Goal: Task Accomplishment & Management: Manage account settings

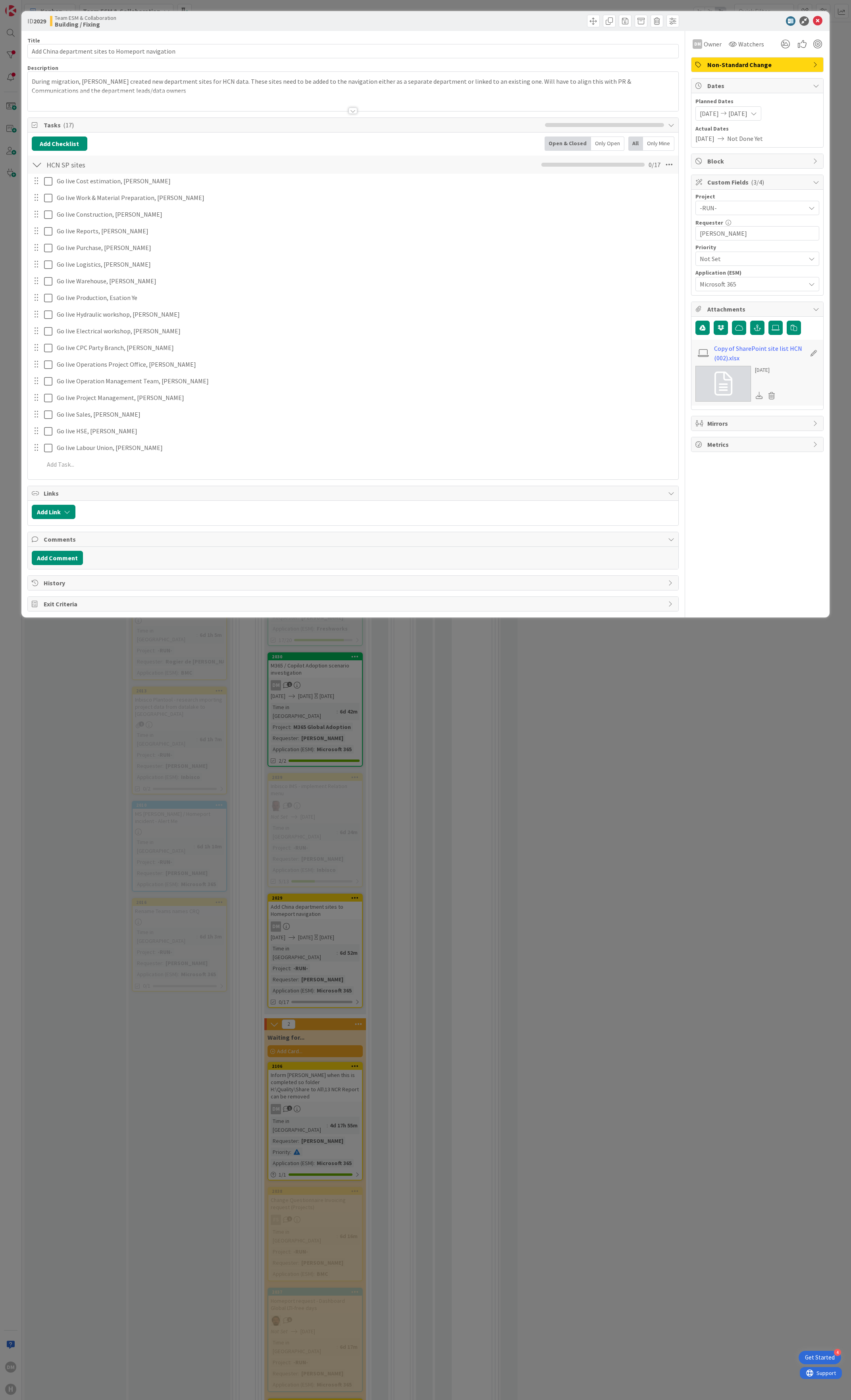
click at [240, 588] on span "History" at bounding box center [354, 583] width 621 height 10
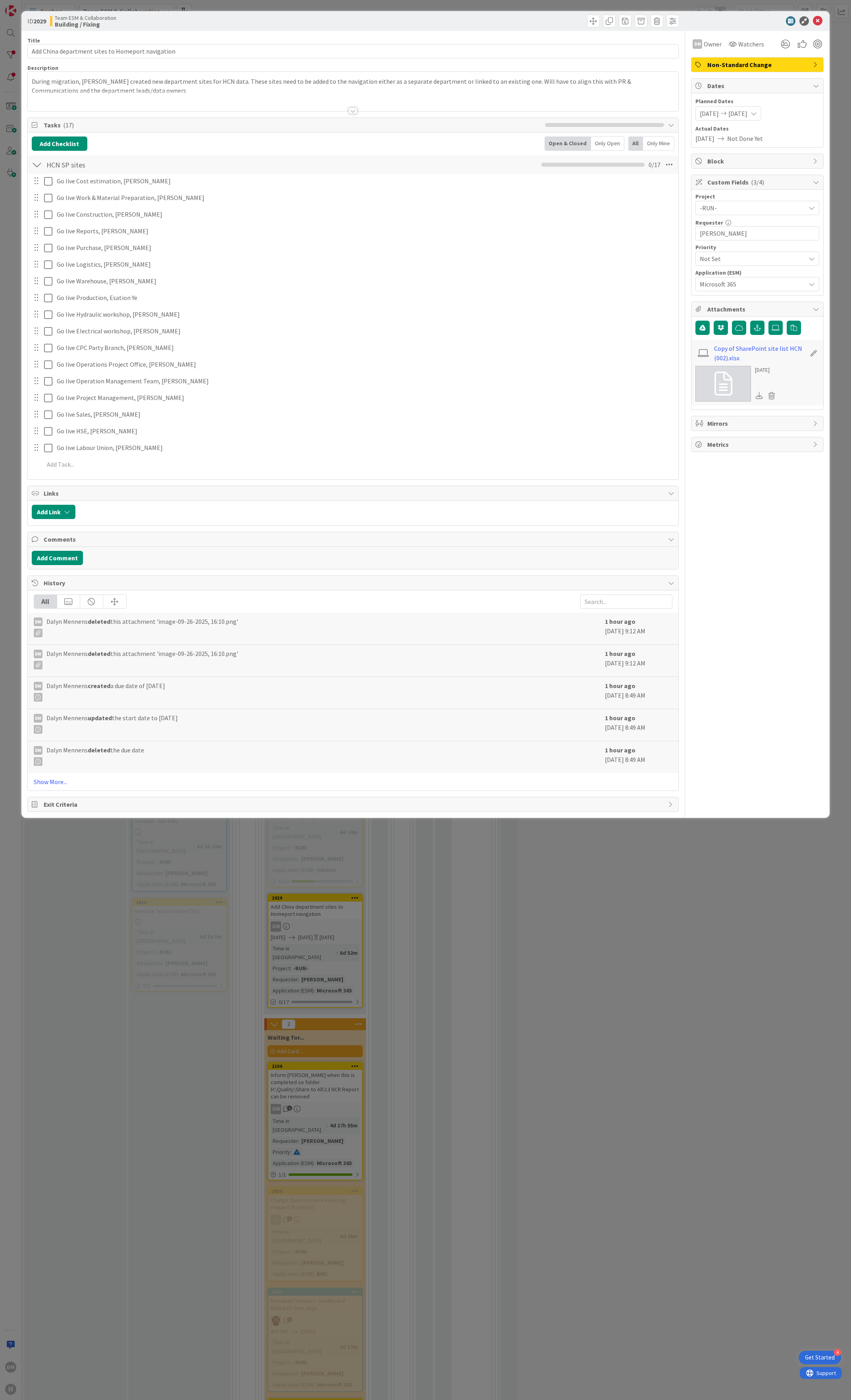
click at [240, 588] on span "History" at bounding box center [354, 583] width 621 height 10
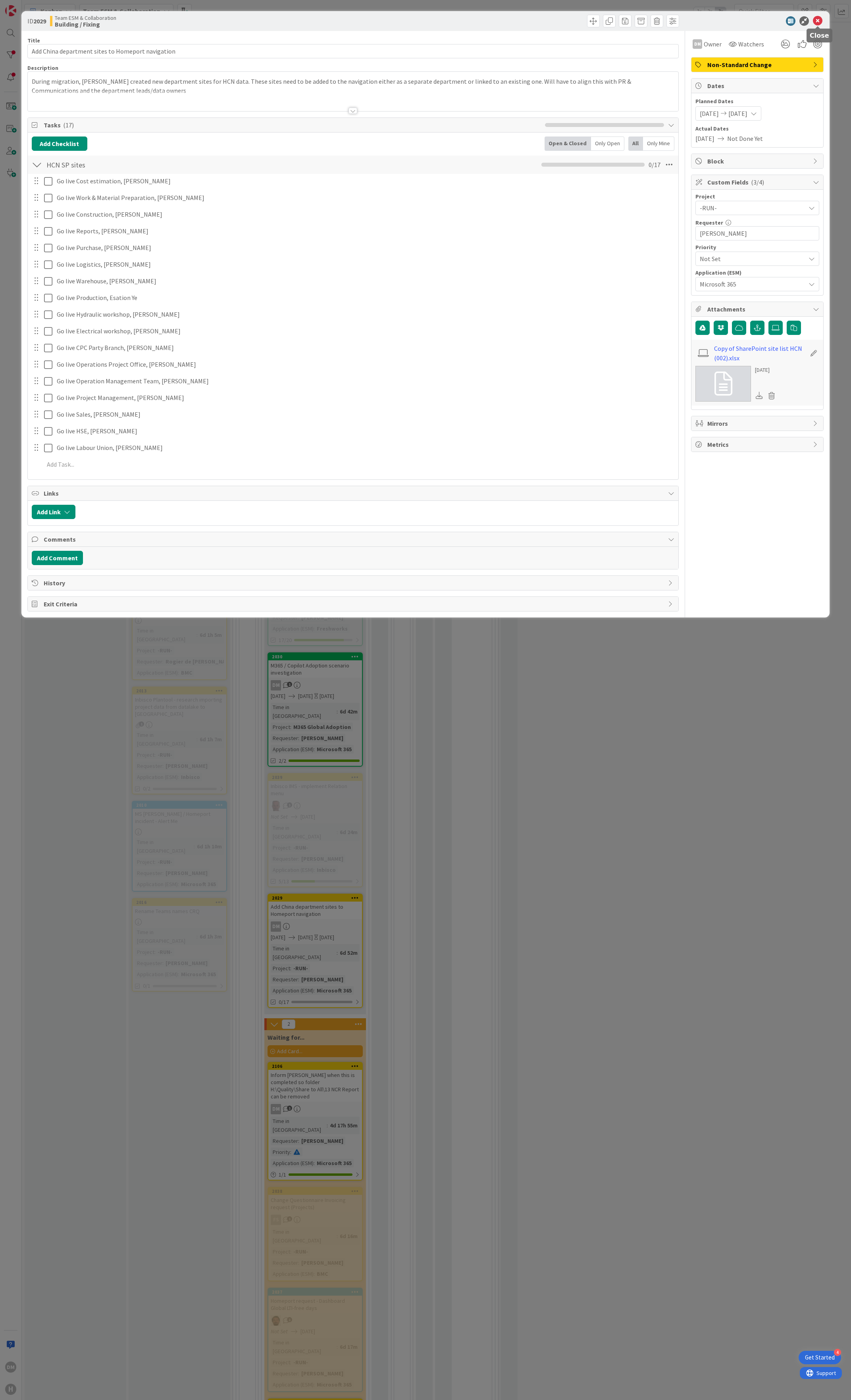
click at [815, 19] on icon at bounding box center [817, 21] width 10 height 10
click at [819, 19] on icon at bounding box center [817, 21] width 10 height 10
click at [817, 21] on icon at bounding box center [817, 21] width 10 height 10
click at [816, 19] on icon at bounding box center [817, 21] width 10 height 10
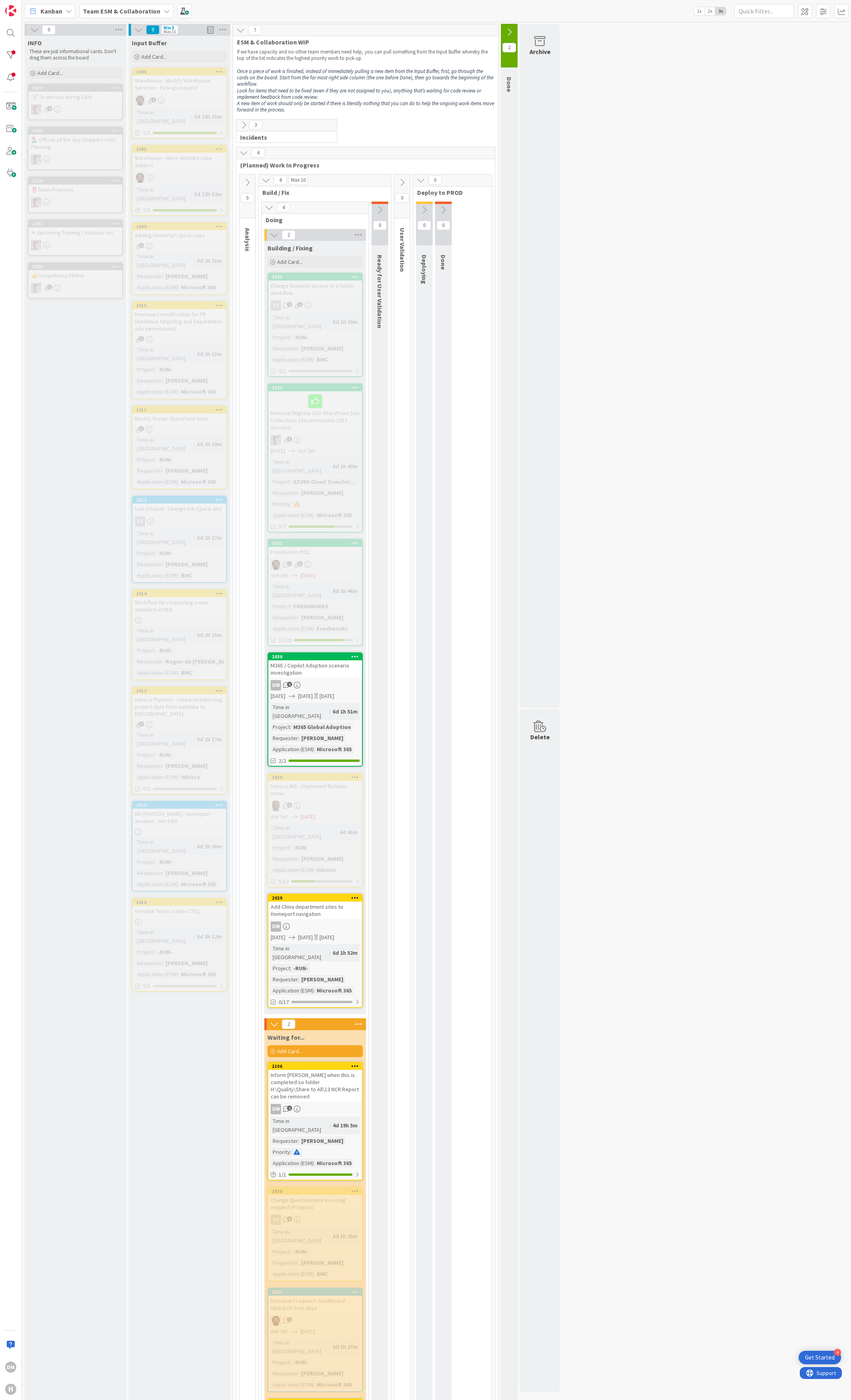
click at [337, 660] on div "M365 / Copilot Adoption scenario investigation" at bounding box center [315, 668] width 93 height 17
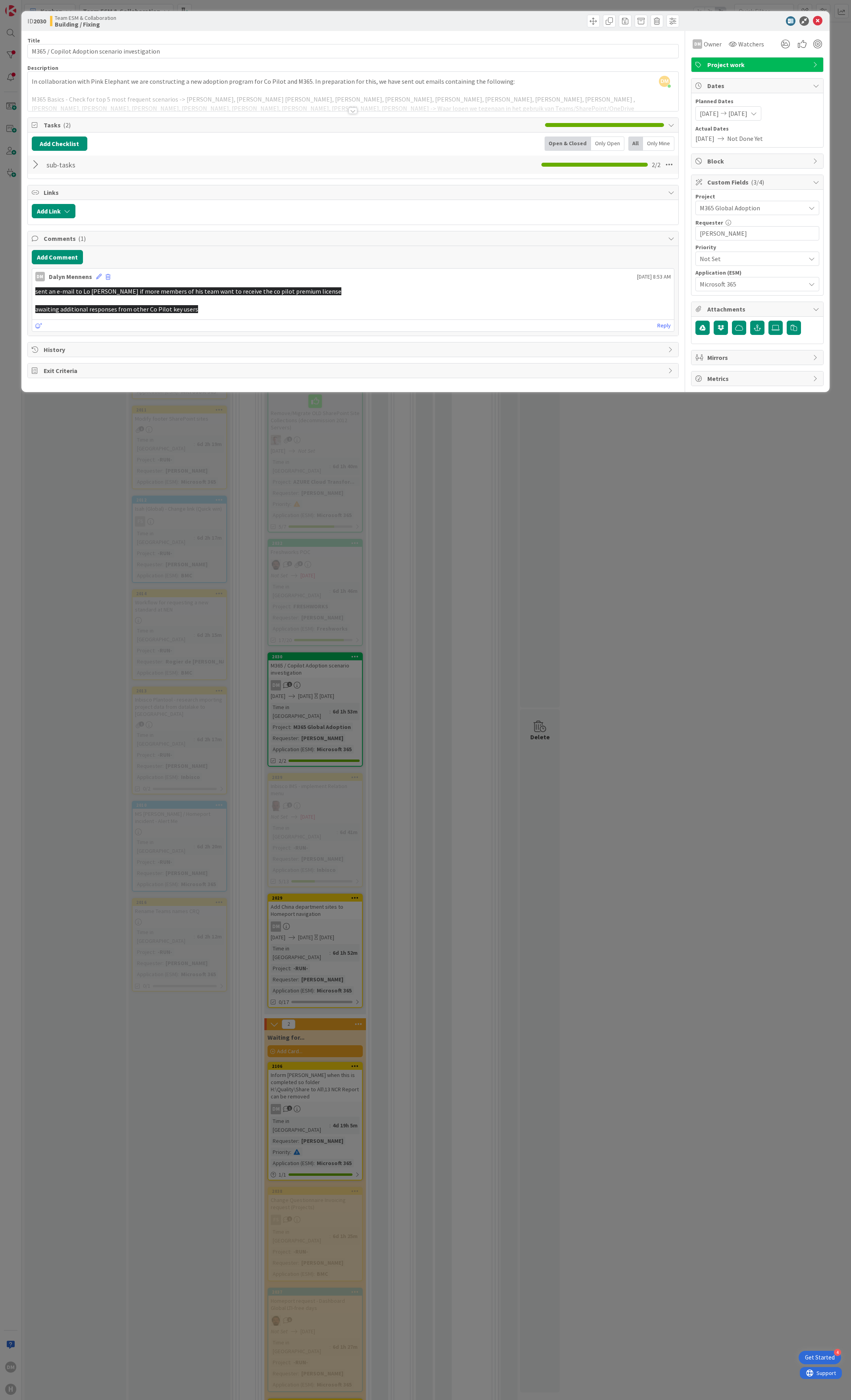
click at [745, 113] on span "[DATE]" at bounding box center [738, 113] width 19 height 10
click at [817, 19] on icon at bounding box center [817, 21] width 10 height 10
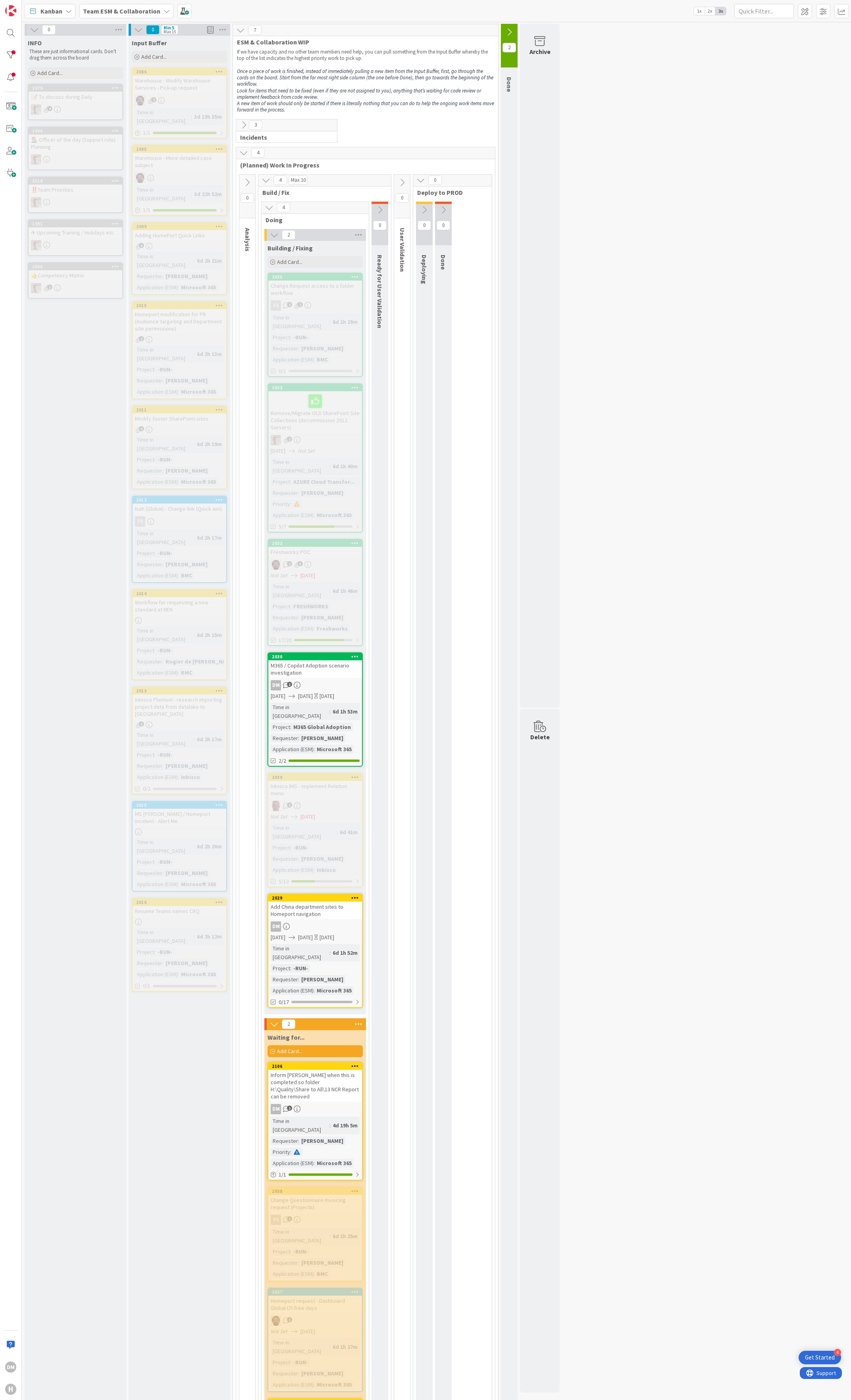
click at [323, 660] on div "M365 / Copilot Adoption scenario investigation" at bounding box center [315, 668] width 93 height 17
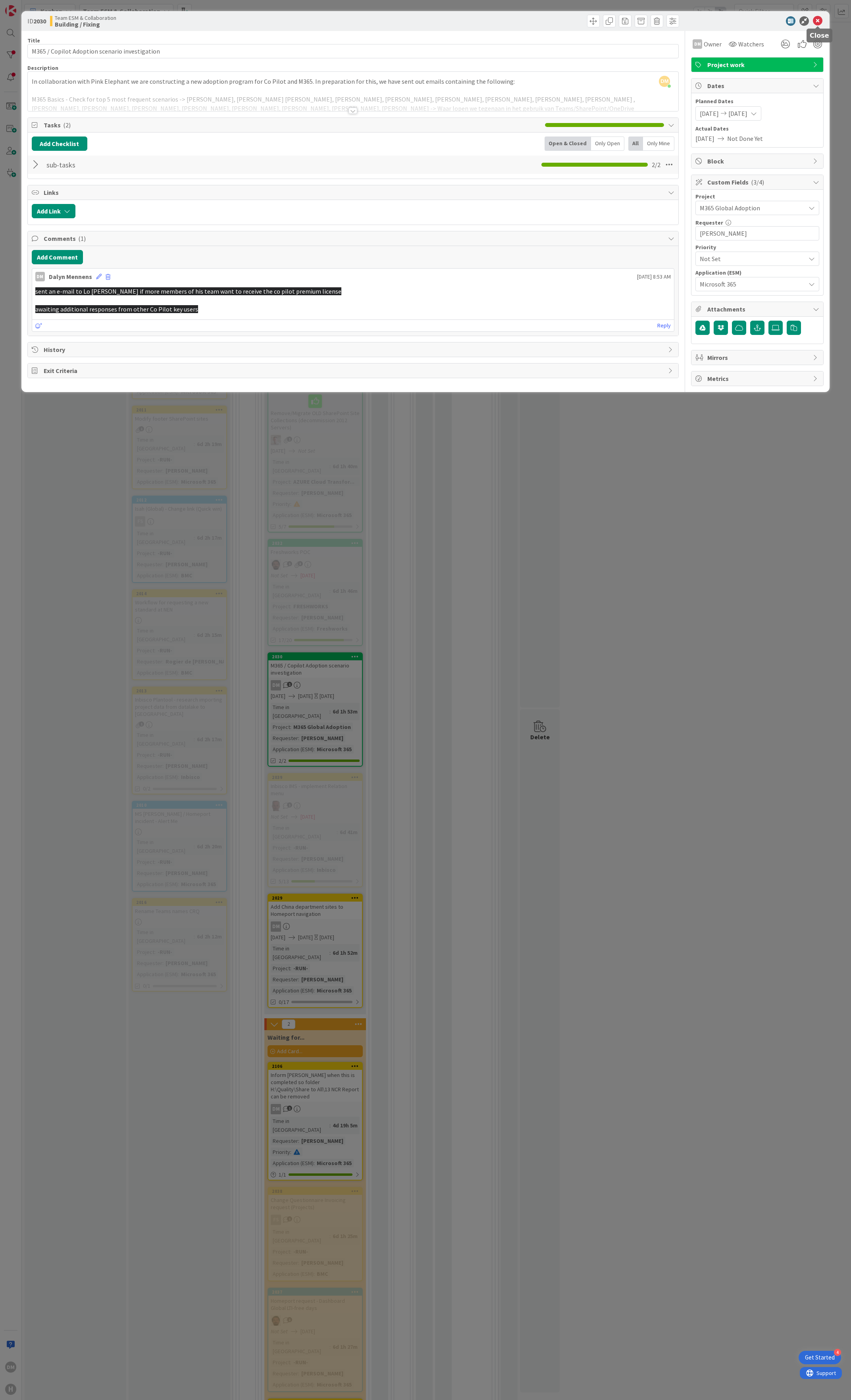
click at [817, 19] on icon at bounding box center [817, 21] width 10 height 10
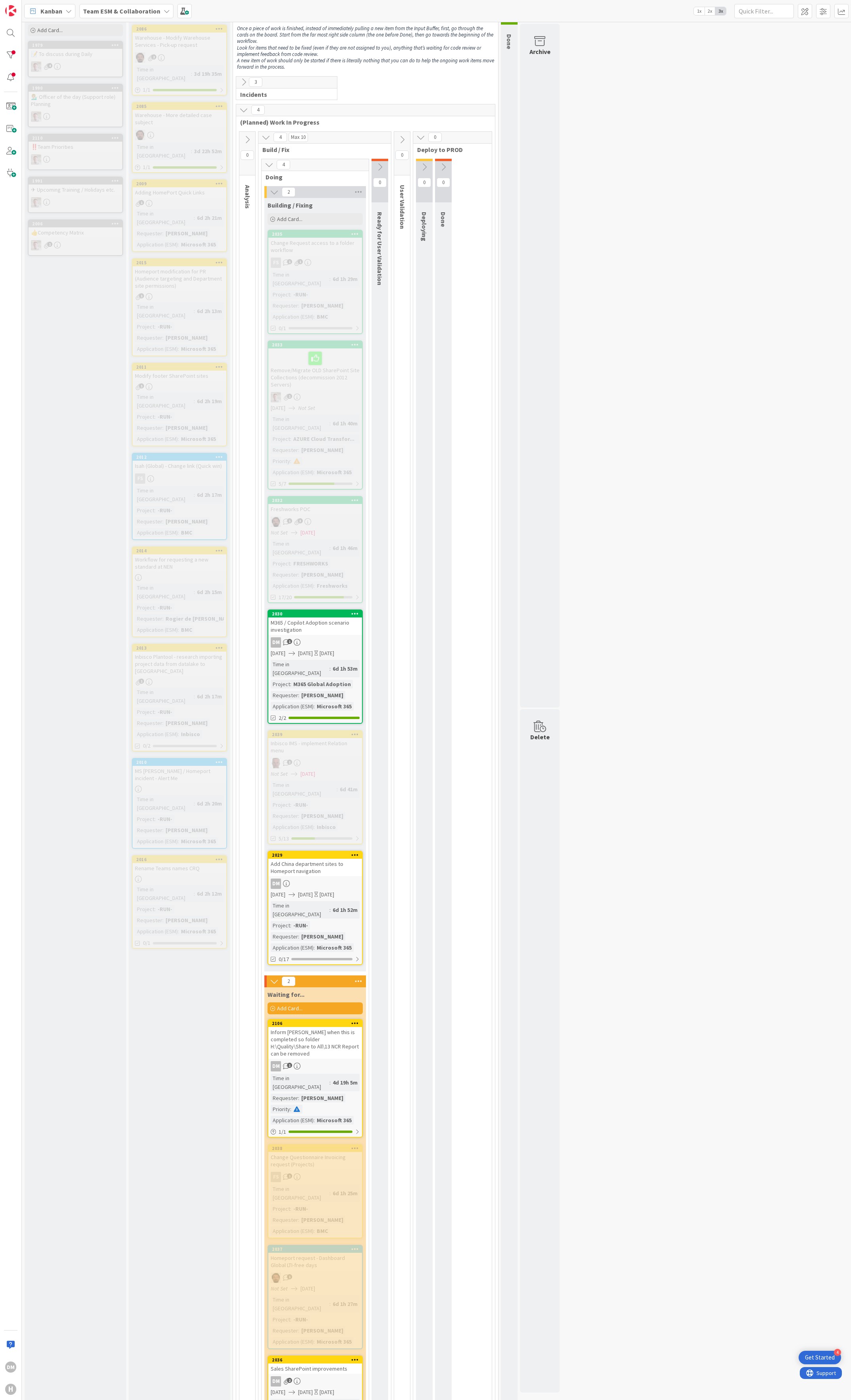
click at [337, 879] on div "DM" at bounding box center [315, 883] width 93 height 10
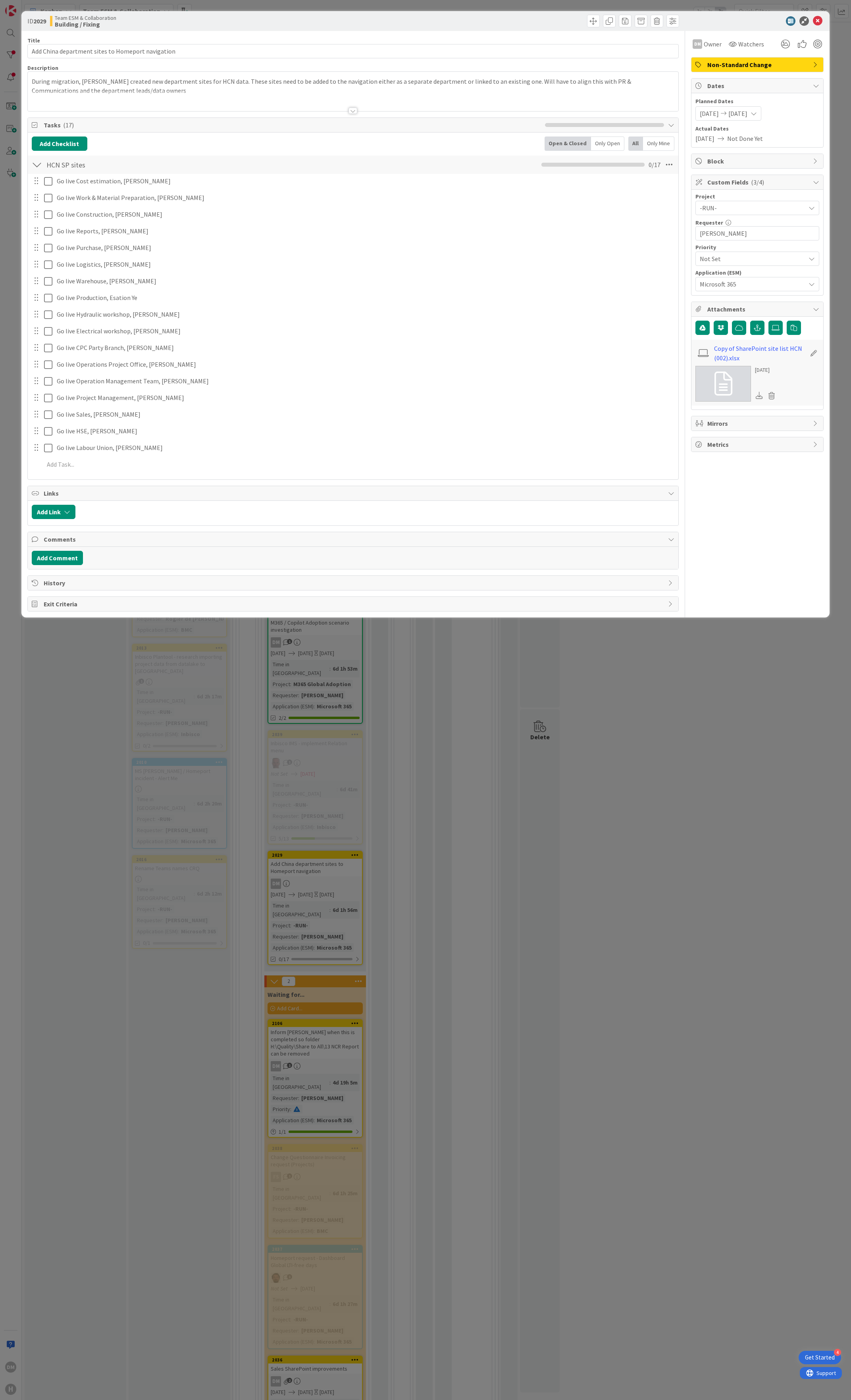
click at [747, 114] on span "[DATE]" at bounding box center [738, 113] width 19 height 10
click at [778, 203] on td "16" at bounding box center [774, 198] width 16 height 15
type input "[DATE]"
click at [778, 203] on td "16" at bounding box center [774, 198] width 16 height 15
type input "[DATE]"
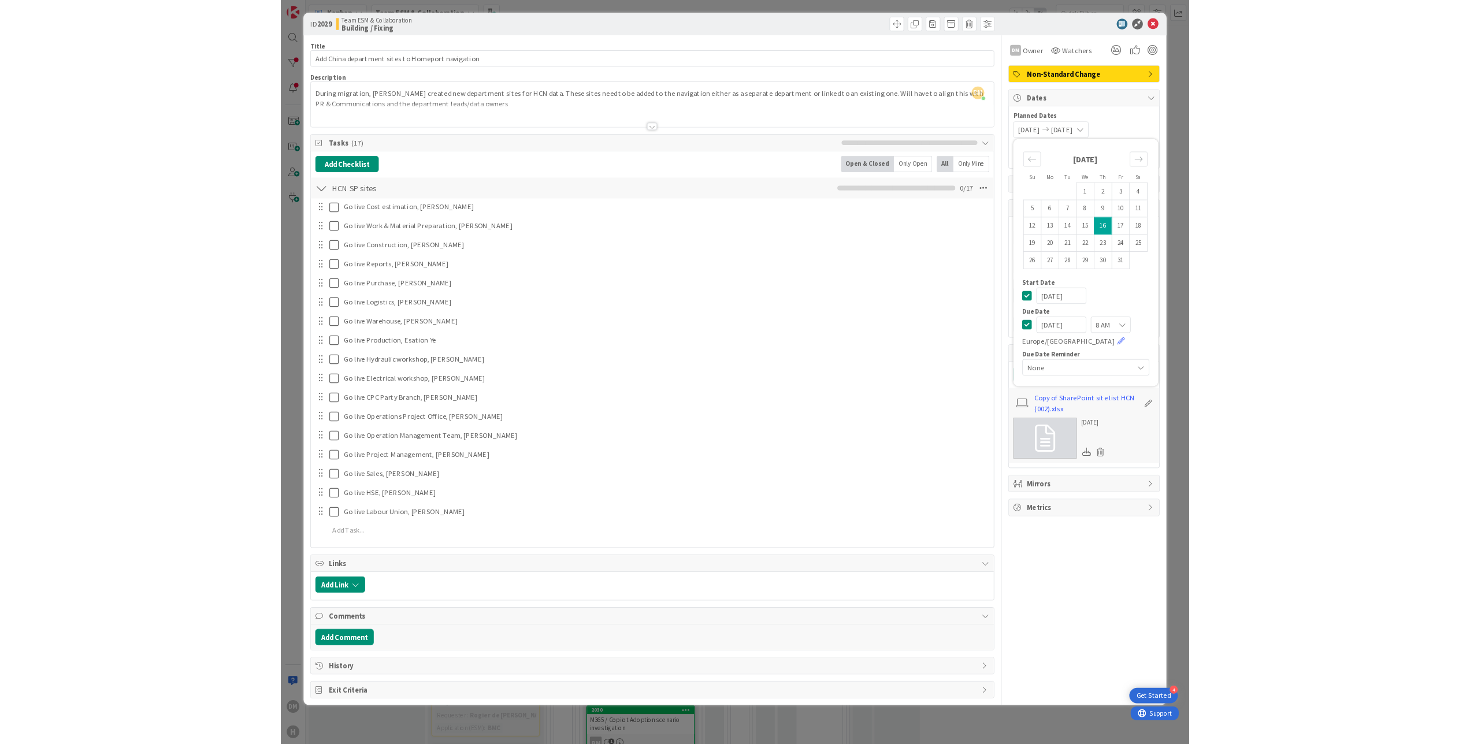
scroll to position [51, 0]
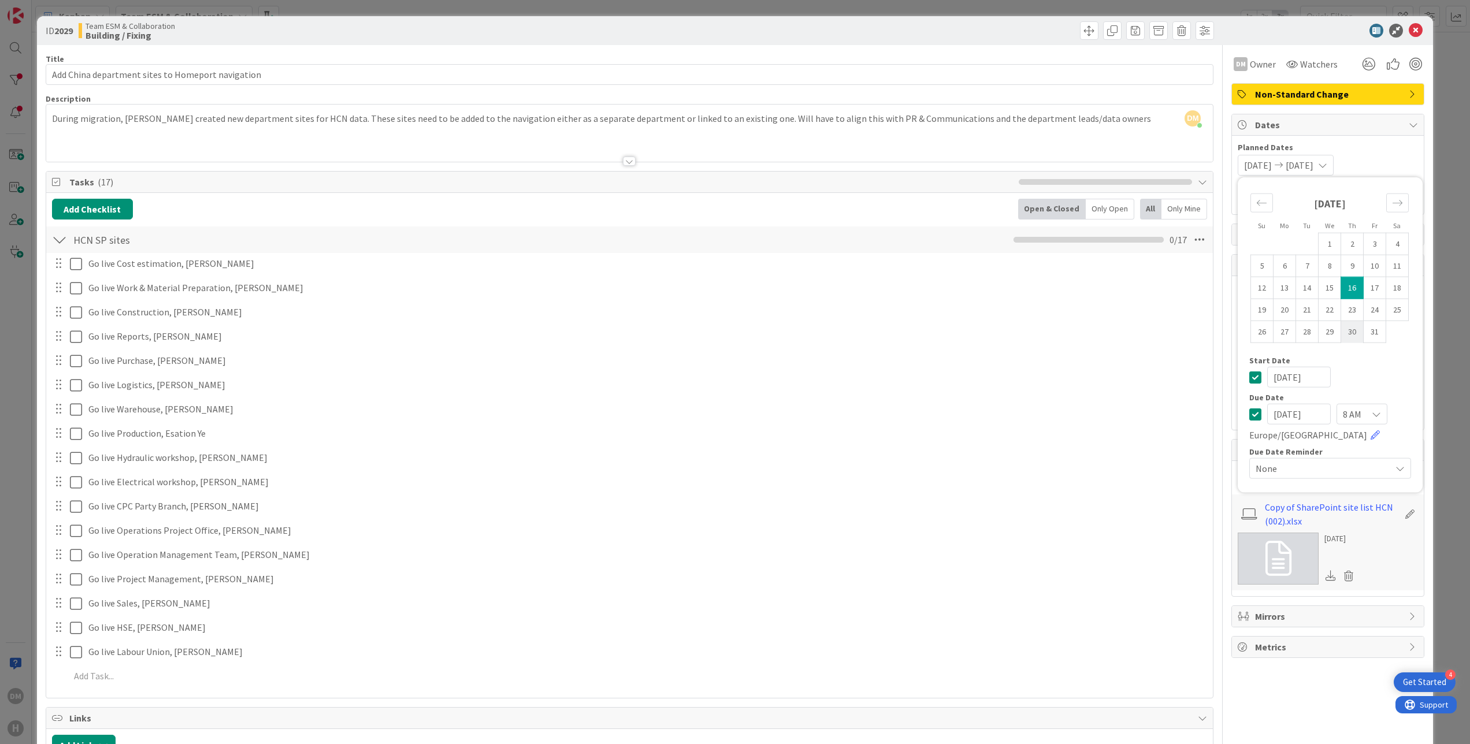
click at [1238, 329] on td "30" at bounding box center [1352, 332] width 23 height 22
type input "10/30/2025"
click at [1238, 329] on td "30" at bounding box center [1352, 332] width 23 height 22
type input "10/30/2025"
click at [1238, 28] on icon at bounding box center [1416, 31] width 14 height 14
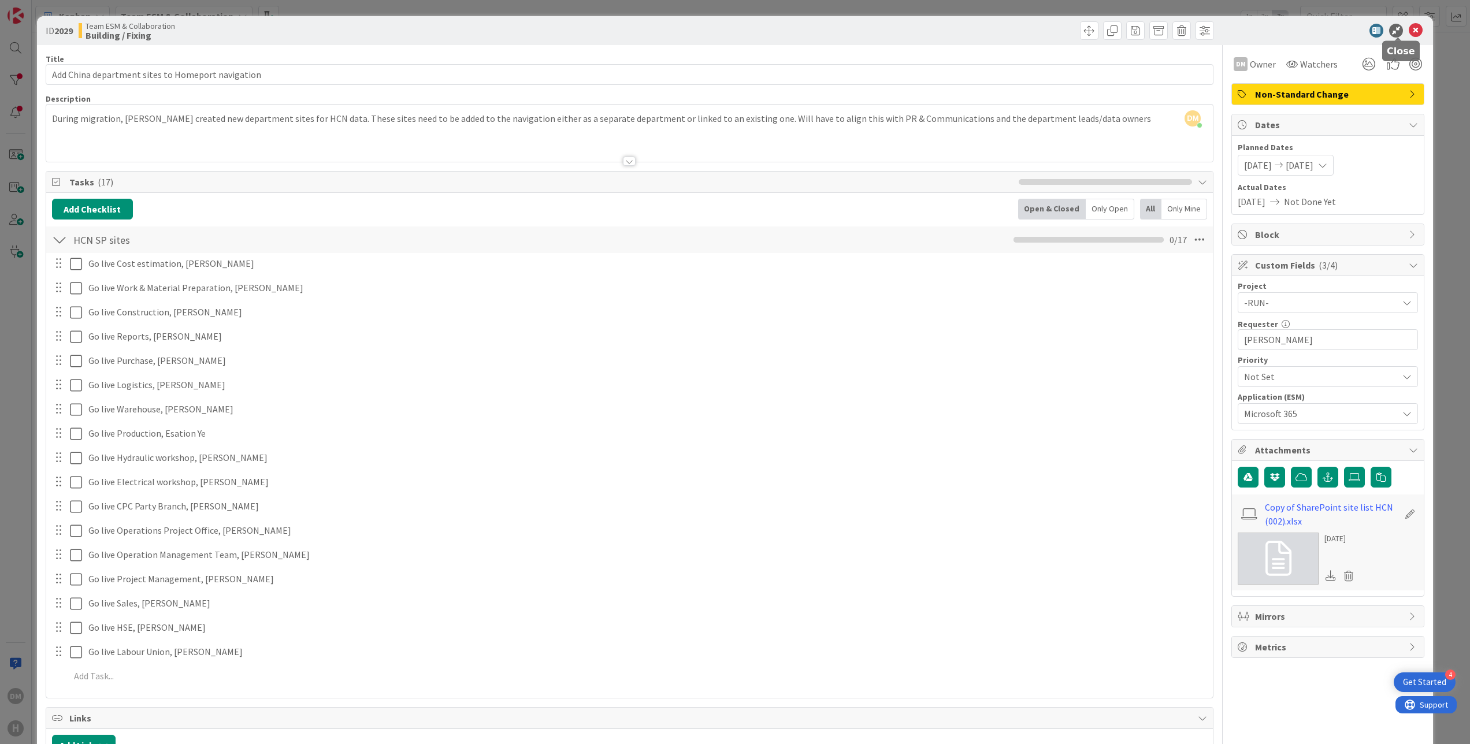
click at [1238, 24] on icon at bounding box center [1416, 31] width 14 height 14
click at [1238, 28] on icon at bounding box center [1416, 31] width 14 height 14
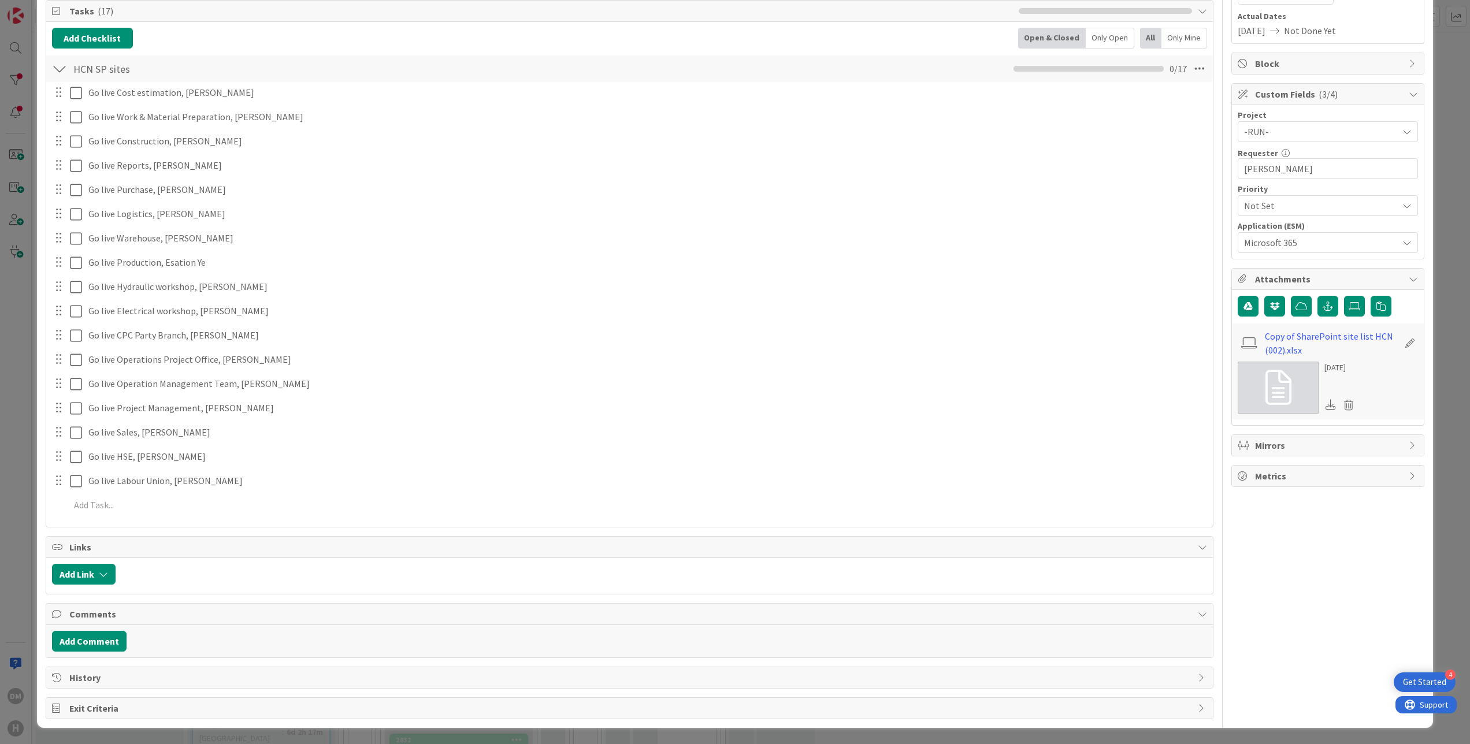
scroll to position [0, 0]
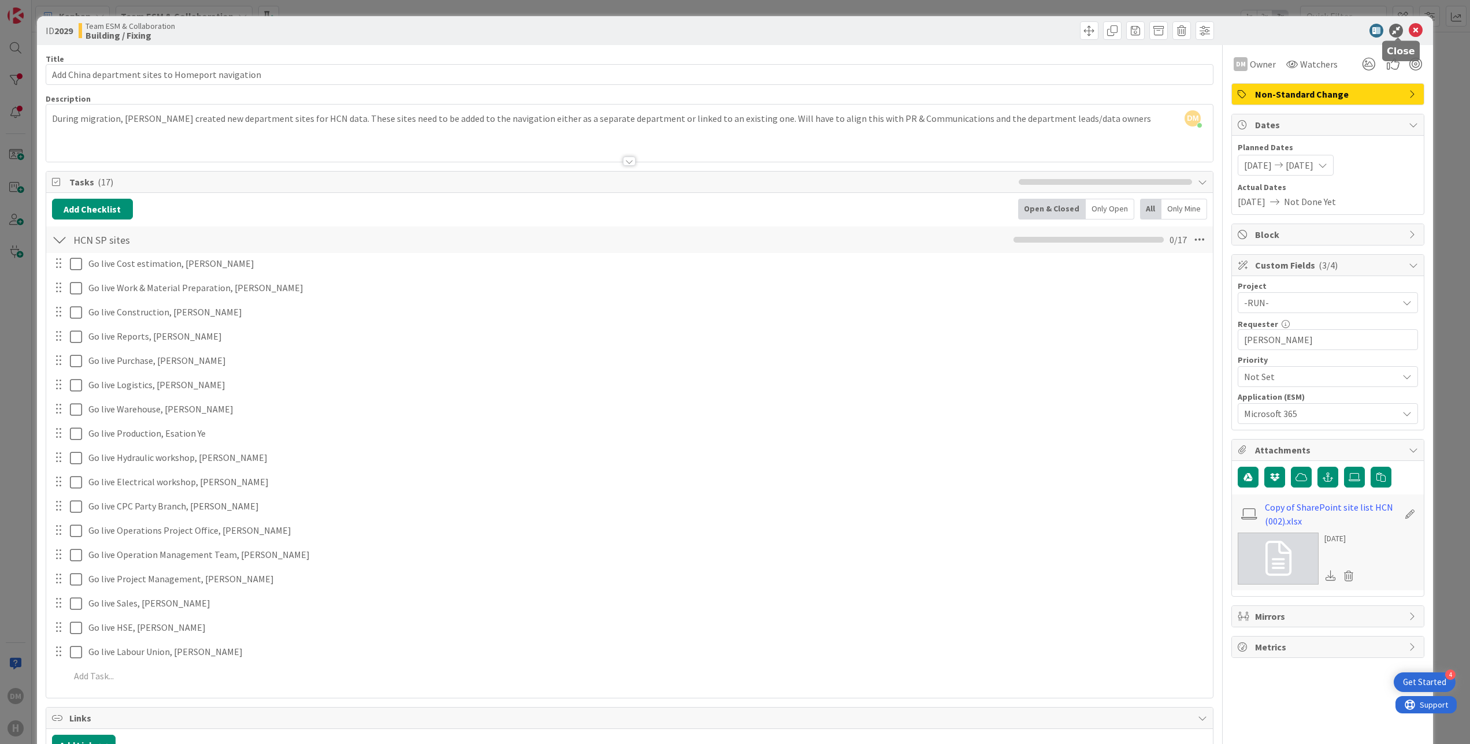
click at [1238, 32] on icon at bounding box center [1416, 31] width 14 height 14
click at [1238, 31] on icon at bounding box center [1416, 31] width 14 height 14
click at [1313, 167] on span "[DATE]" at bounding box center [1300, 165] width 28 height 14
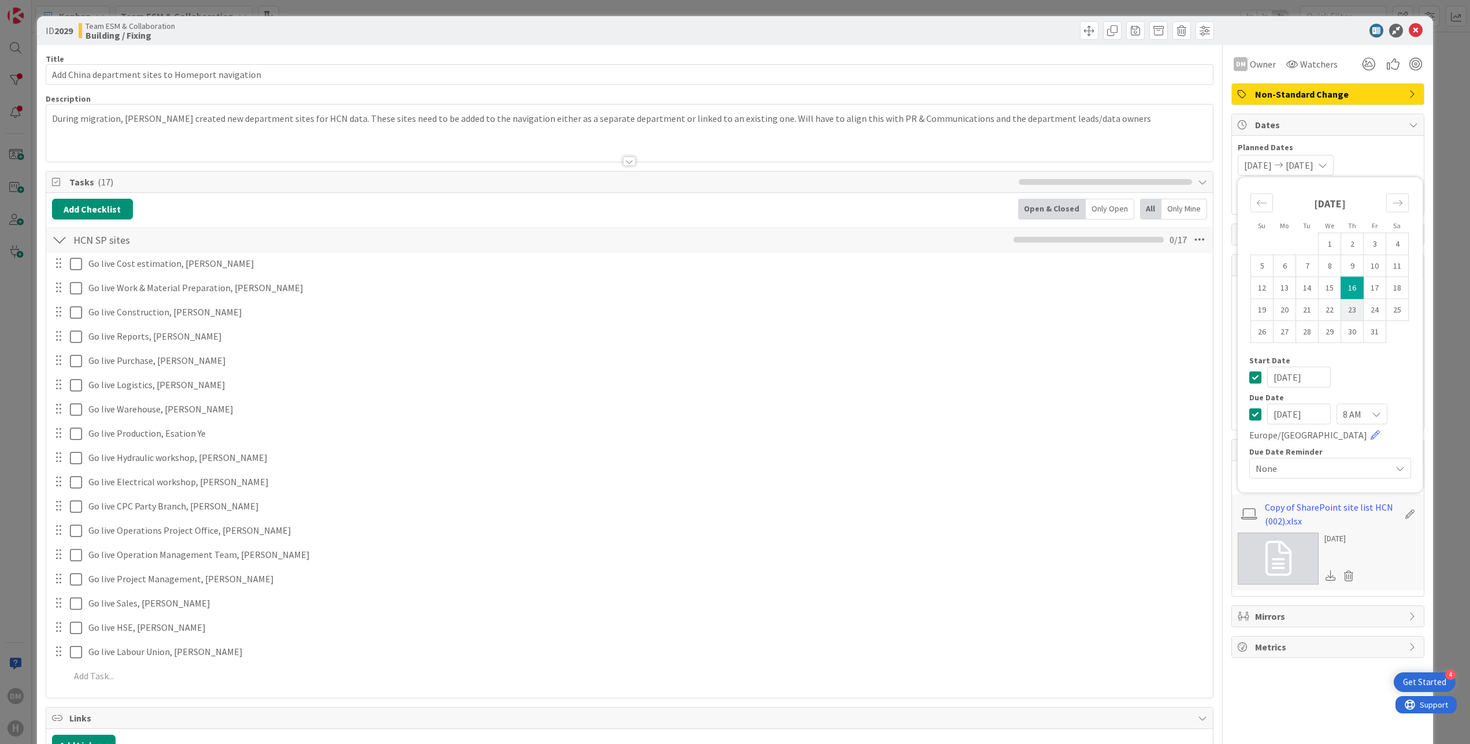
click at [1341, 313] on td "23" at bounding box center [1352, 310] width 23 height 22
type input "[DATE]"
click at [1341, 313] on td "23" at bounding box center [1352, 310] width 23 height 22
type input "[DATE]"
click at [1409, 33] on icon at bounding box center [1416, 31] width 14 height 14
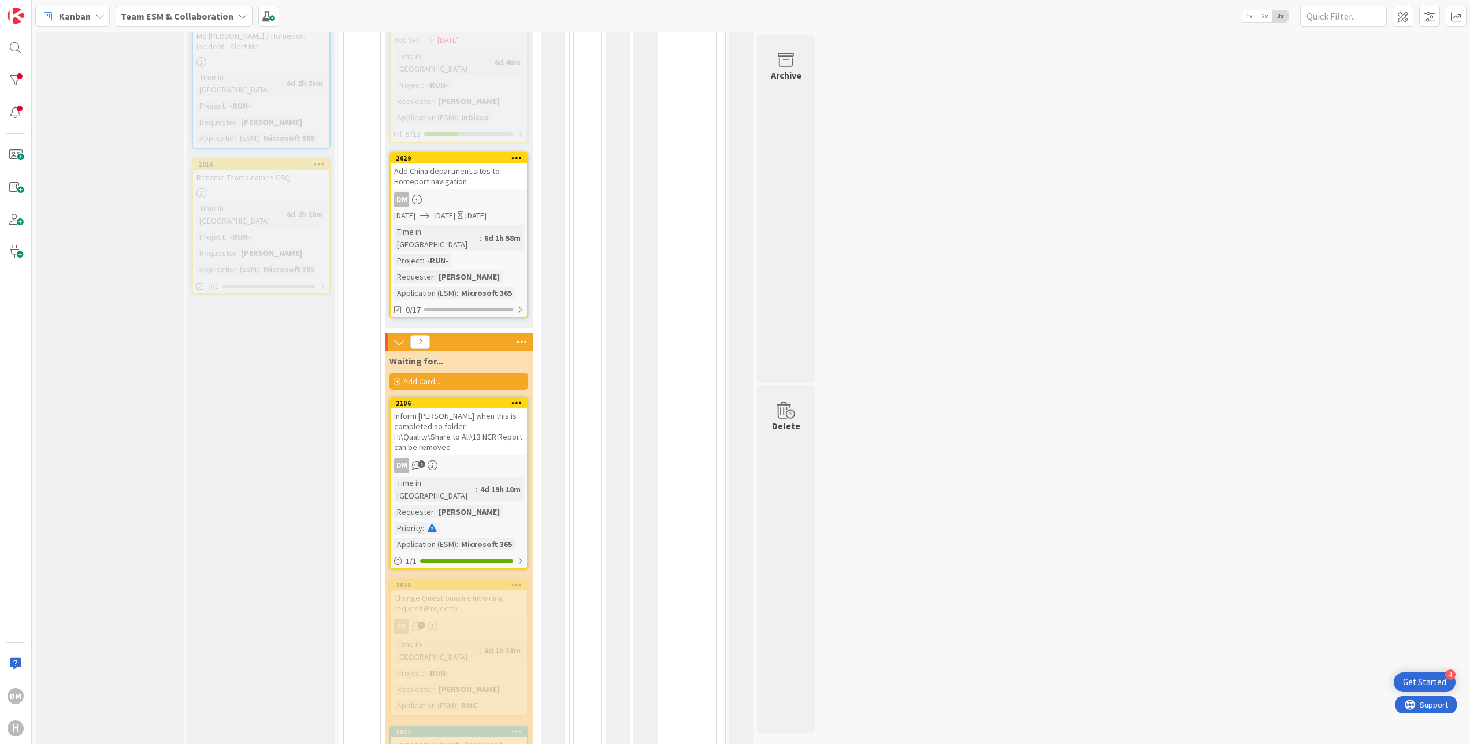
scroll to position [1156, 0]
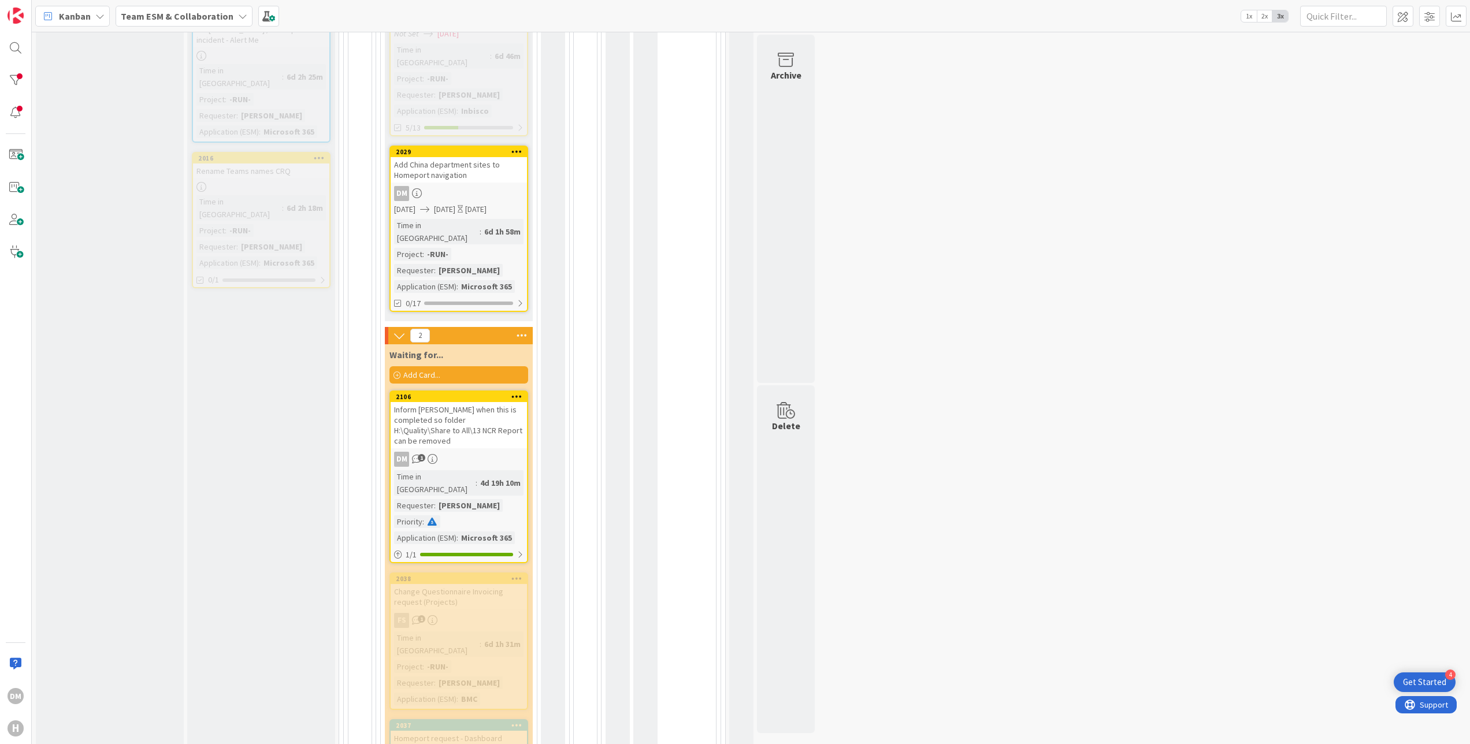
click at [455, 203] on span "[DATE]" at bounding box center [444, 209] width 21 height 12
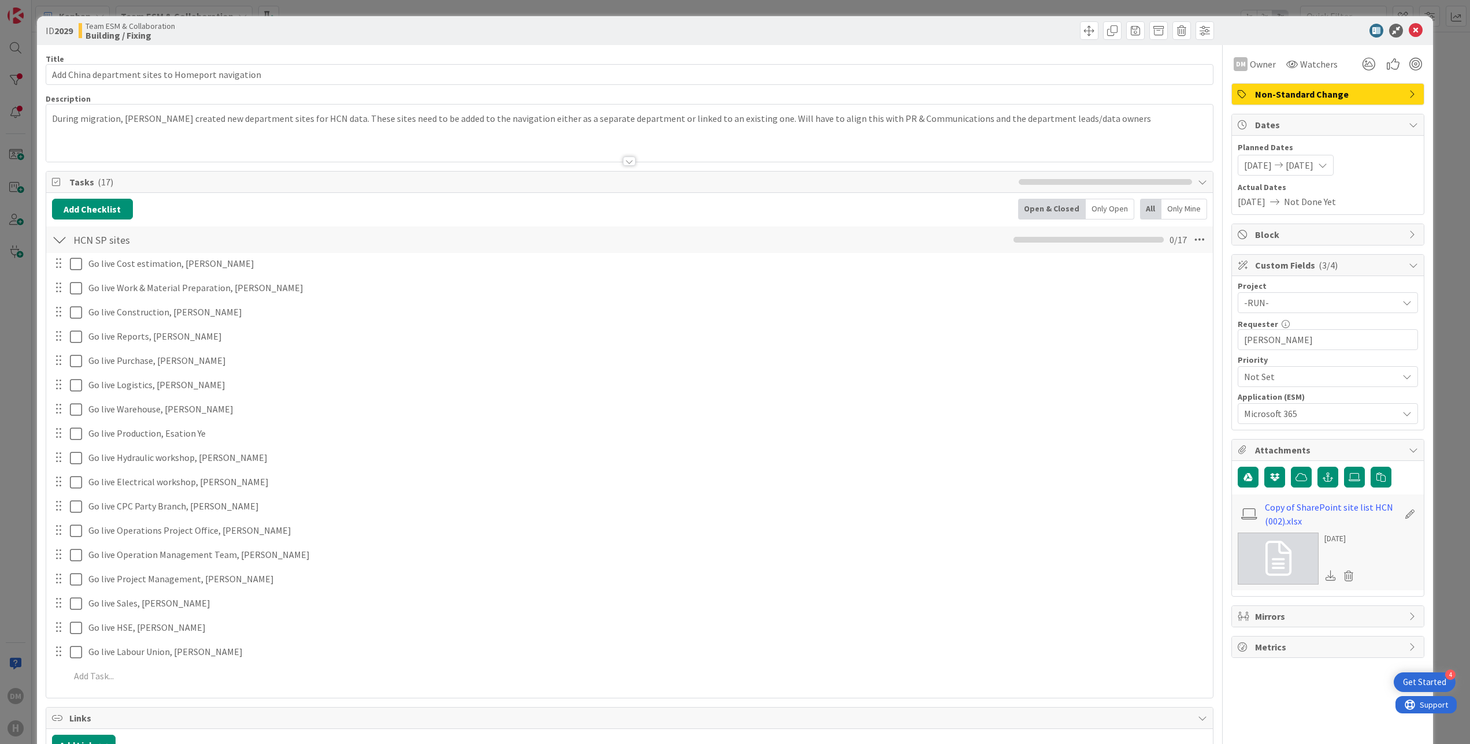
click at [1313, 164] on span "[DATE]" at bounding box center [1300, 165] width 28 height 14
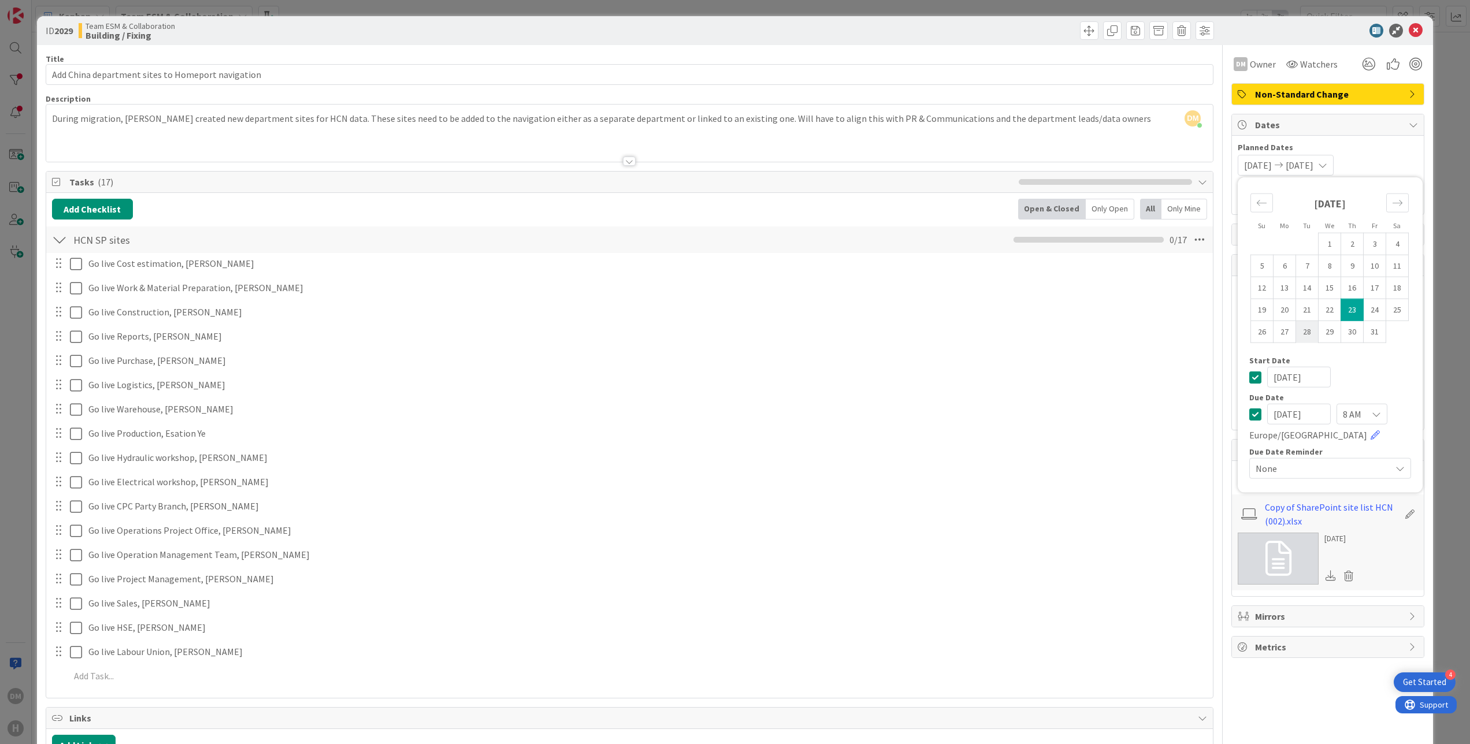
click at [1296, 330] on td "28" at bounding box center [1307, 332] width 23 height 22
type input "[DATE]"
click at [1296, 330] on td "28" at bounding box center [1307, 332] width 23 height 22
type input "[DATE]"
click at [1409, 32] on icon at bounding box center [1416, 31] width 14 height 14
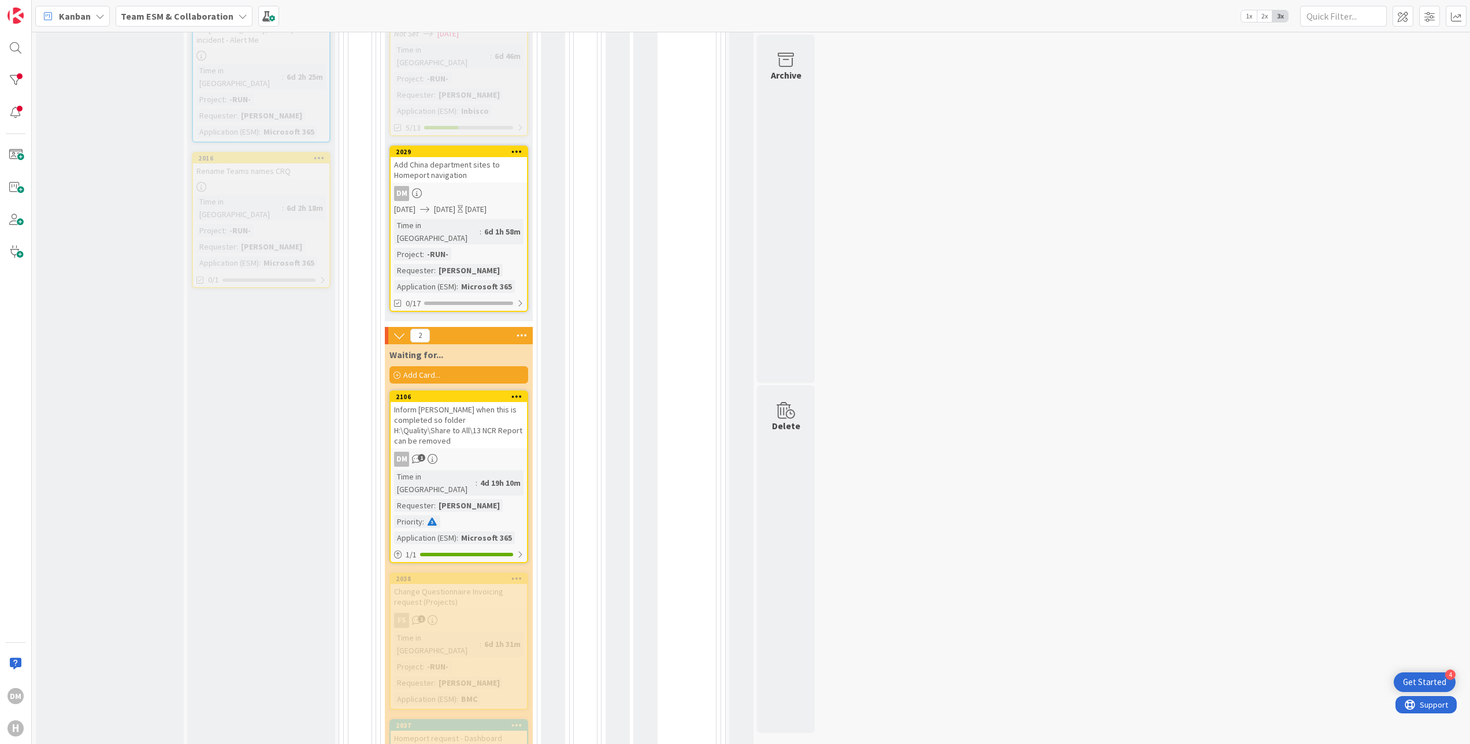
click at [486, 186] on div "DM" at bounding box center [459, 193] width 136 height 15
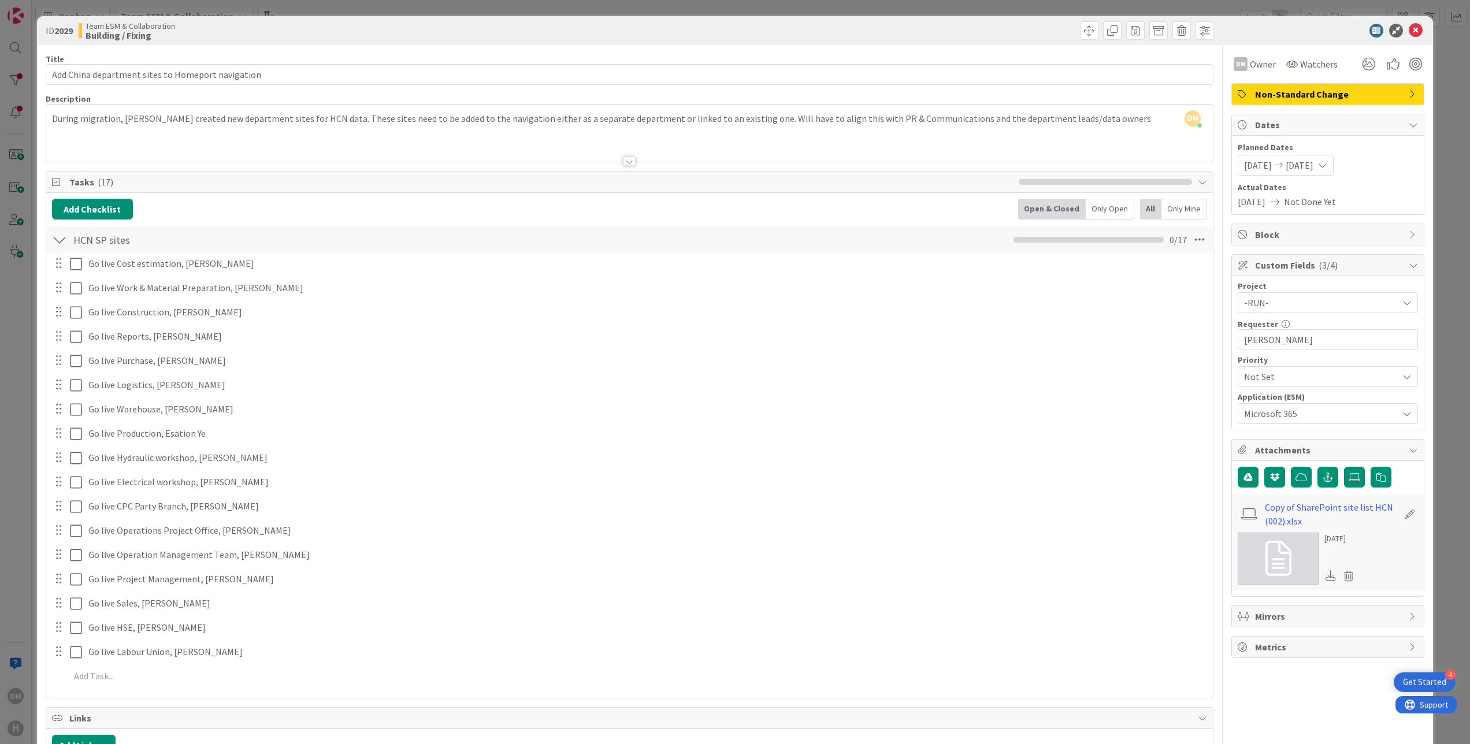
click at [1290, 165] on span "[DATE]" at bounding box center [1300, 165] width 28 height 14
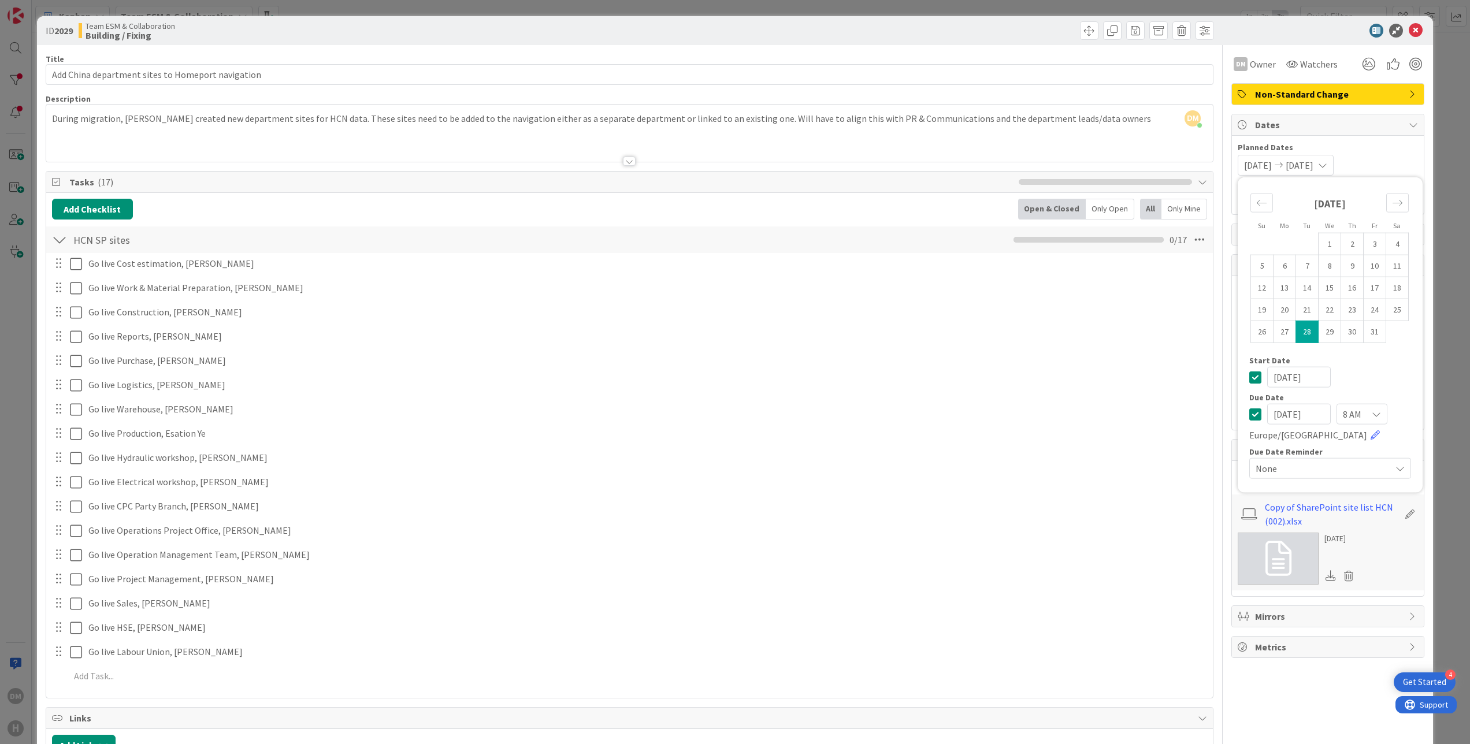
click at [1364, 141] on div "Planned Dates [DATE] [DATE] Su Mo Tu We Th Fr Sa [DATE] 1 2 3 4 5 6 7 8 9 10 11…" at bounding box center [1328, 175] width 192 height 79
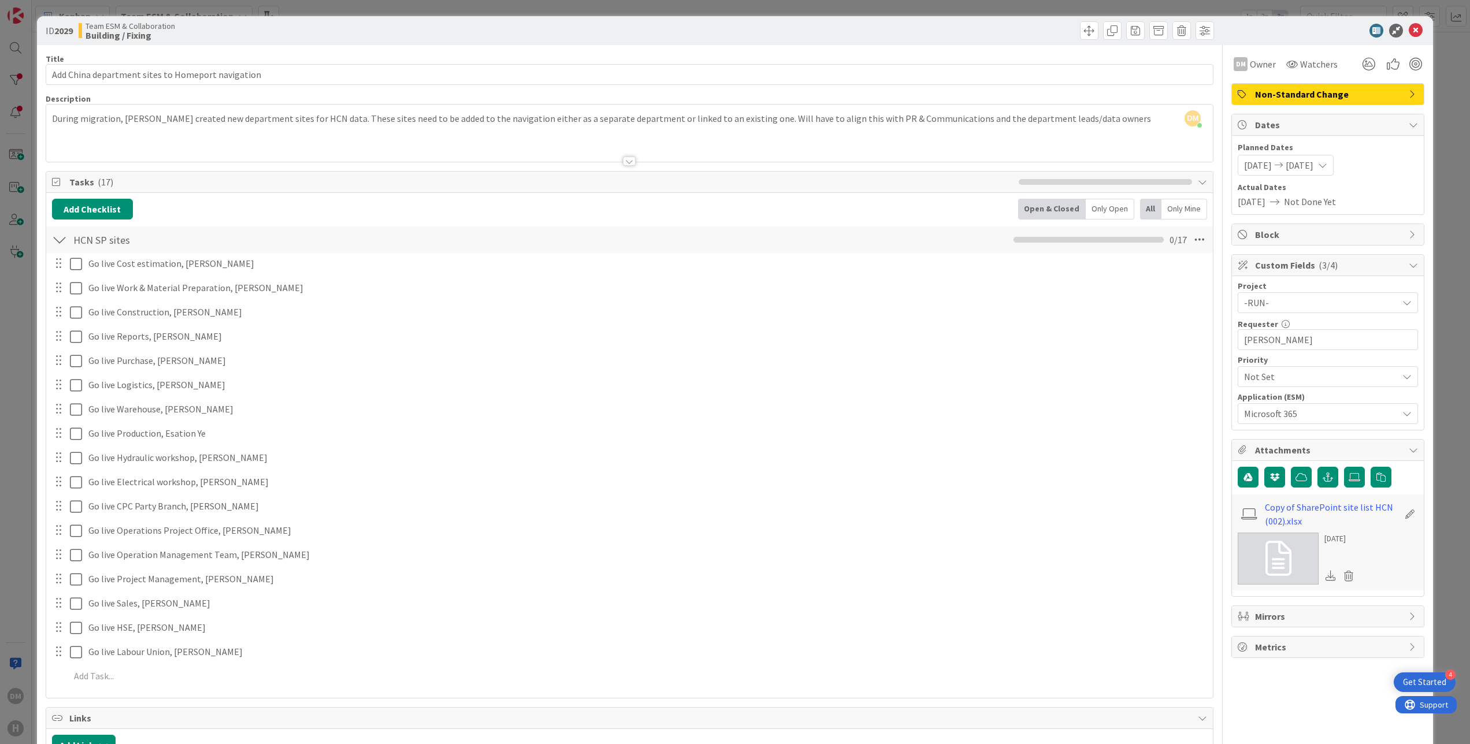
click at [1313, 167] on span "[DATE]" at bounding box center [1300, 165] width 28 height 14
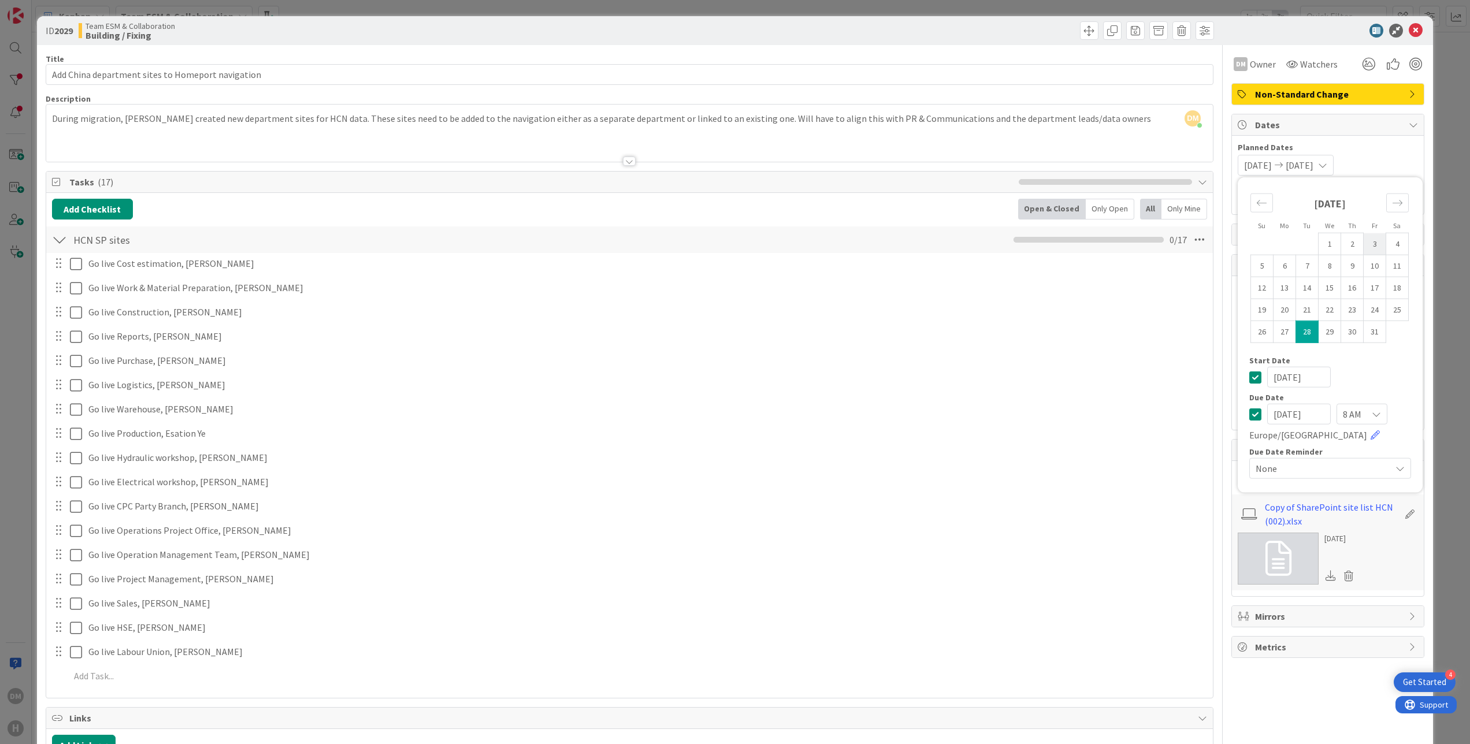
click at [1364, 250] on td "3" at bounding box center [1375, 244] width 23 height 22
type input "[DATE]"
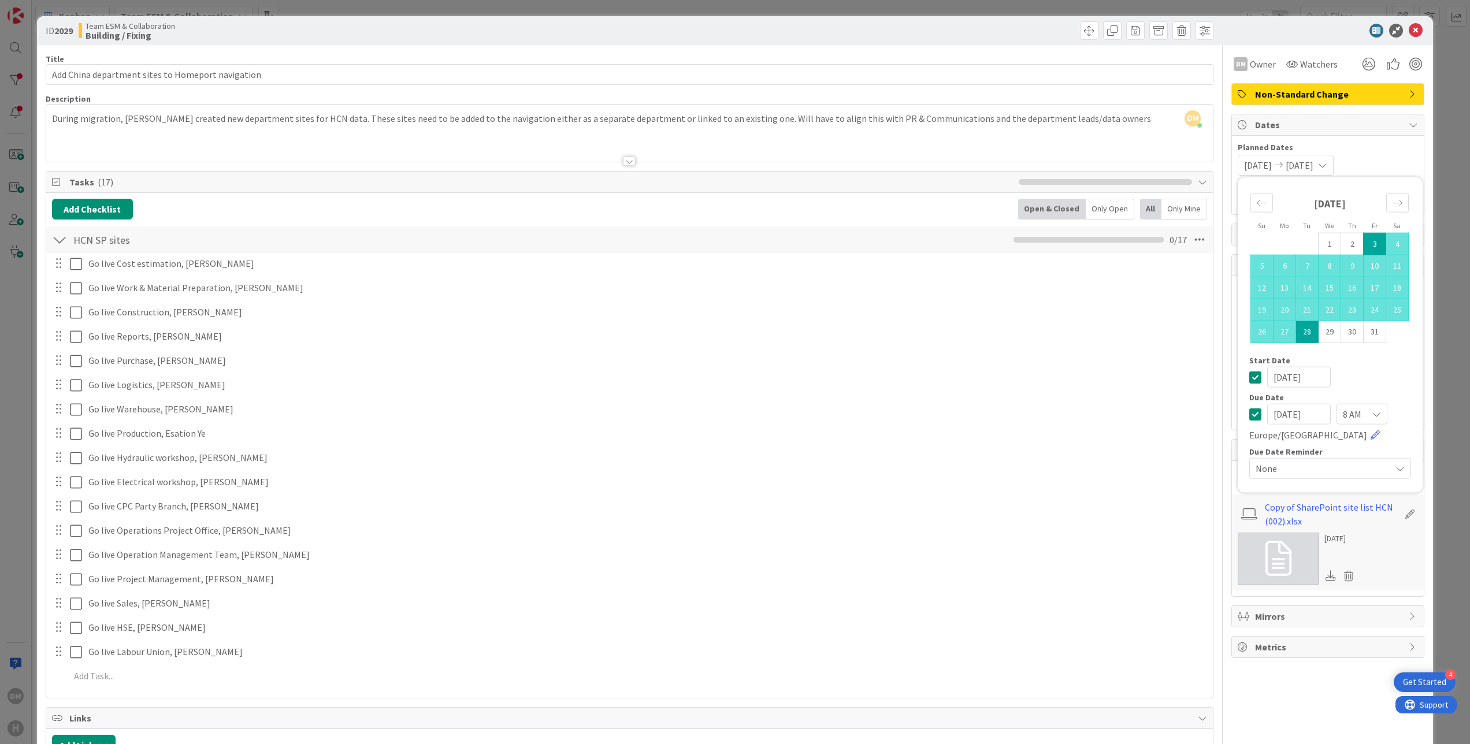
click at [1364, 250] on td "3" at bounding box center [1375, 244] width 23 height 22
type input "[DATE]"
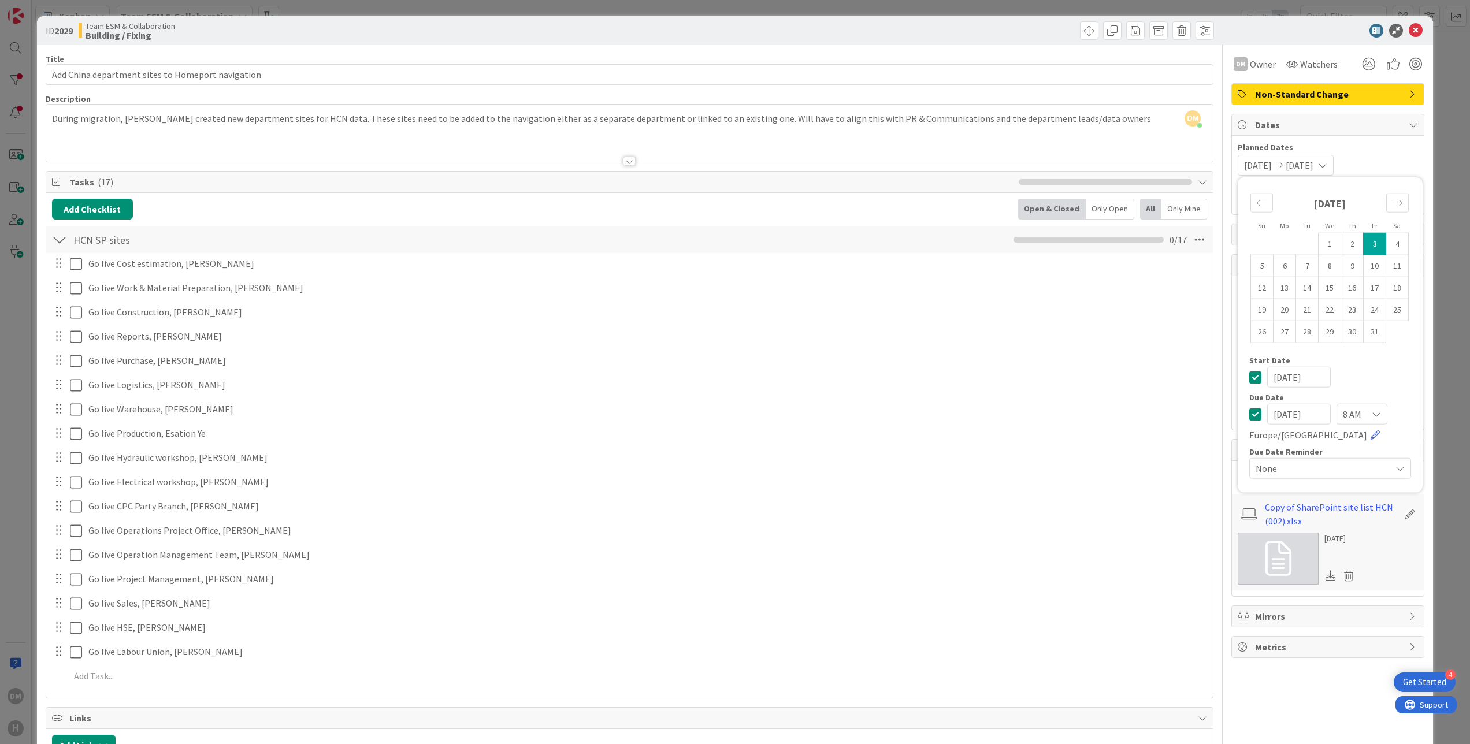
click at [1364, 248] on td "3" at bounding box center [1375, 244] width 23 height 22
click at [1366, 155] on div "[DATE] [DATE] Su Mo Tu We Th Fr Sa [DATE] 1 2 3 4 5 6 7 8 9 10 11 12 13 14 15 1…" at bounding box center [1328, 165] width 180 height 21
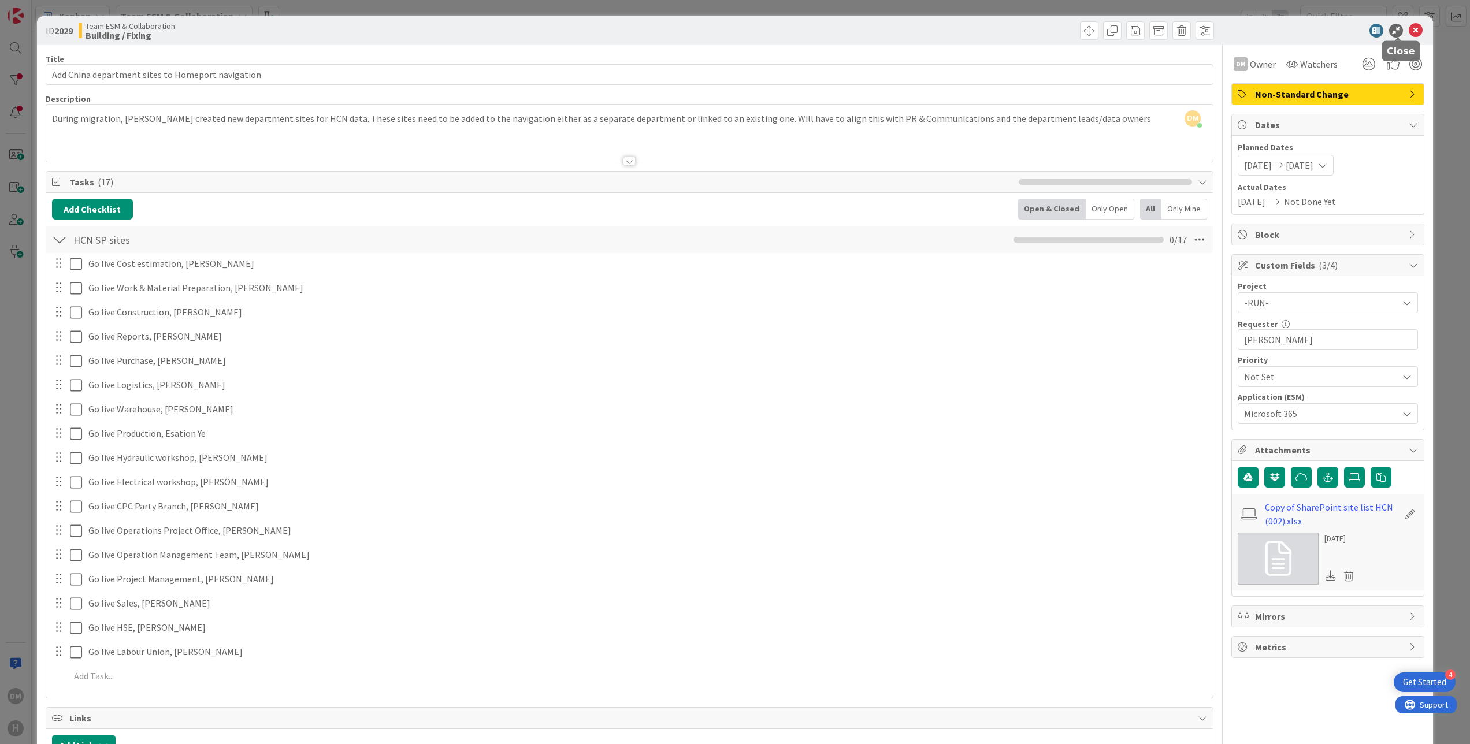
click at [1409, 31] on icon at bounding box center [1416, 31] width 14 height 14
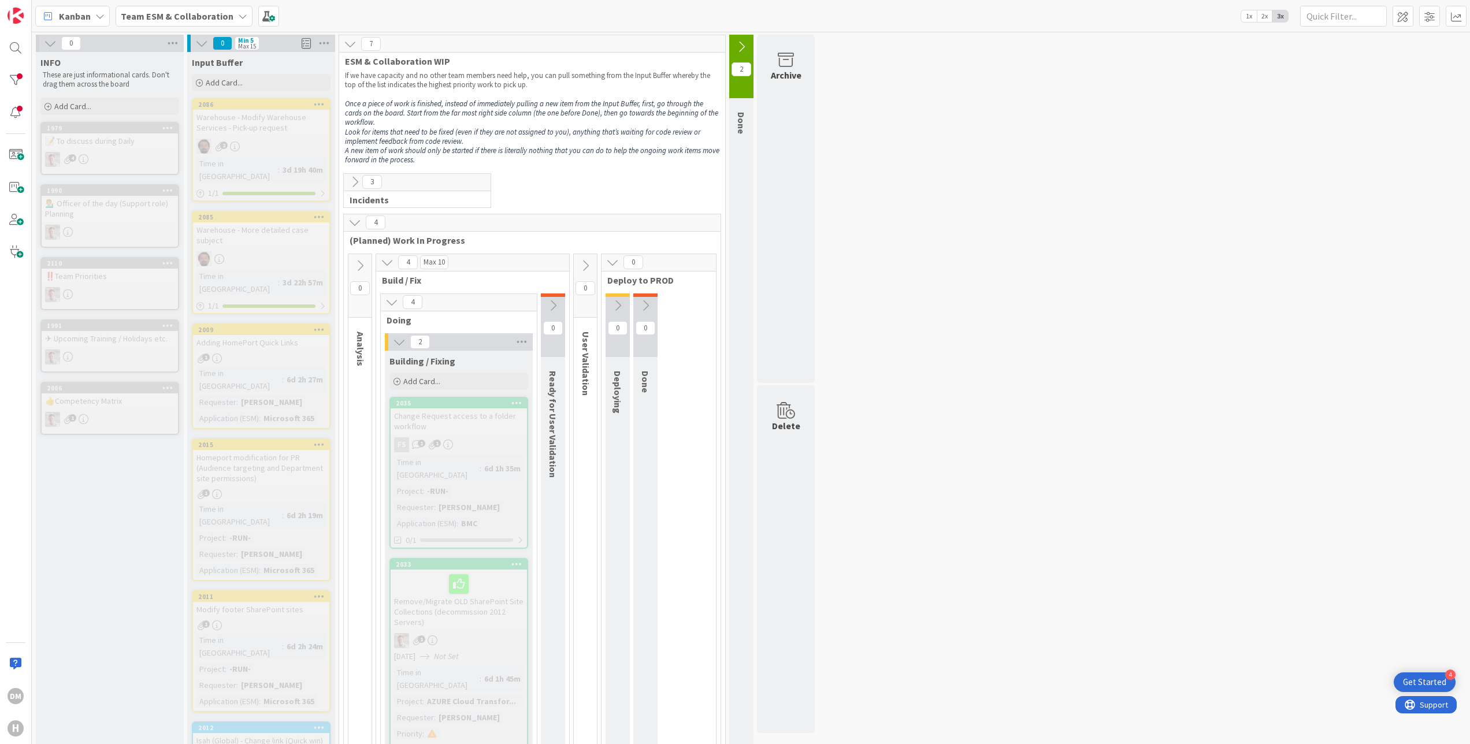
click at [96, 17] on icon at bounding box center [99, 16] width 9 height 9
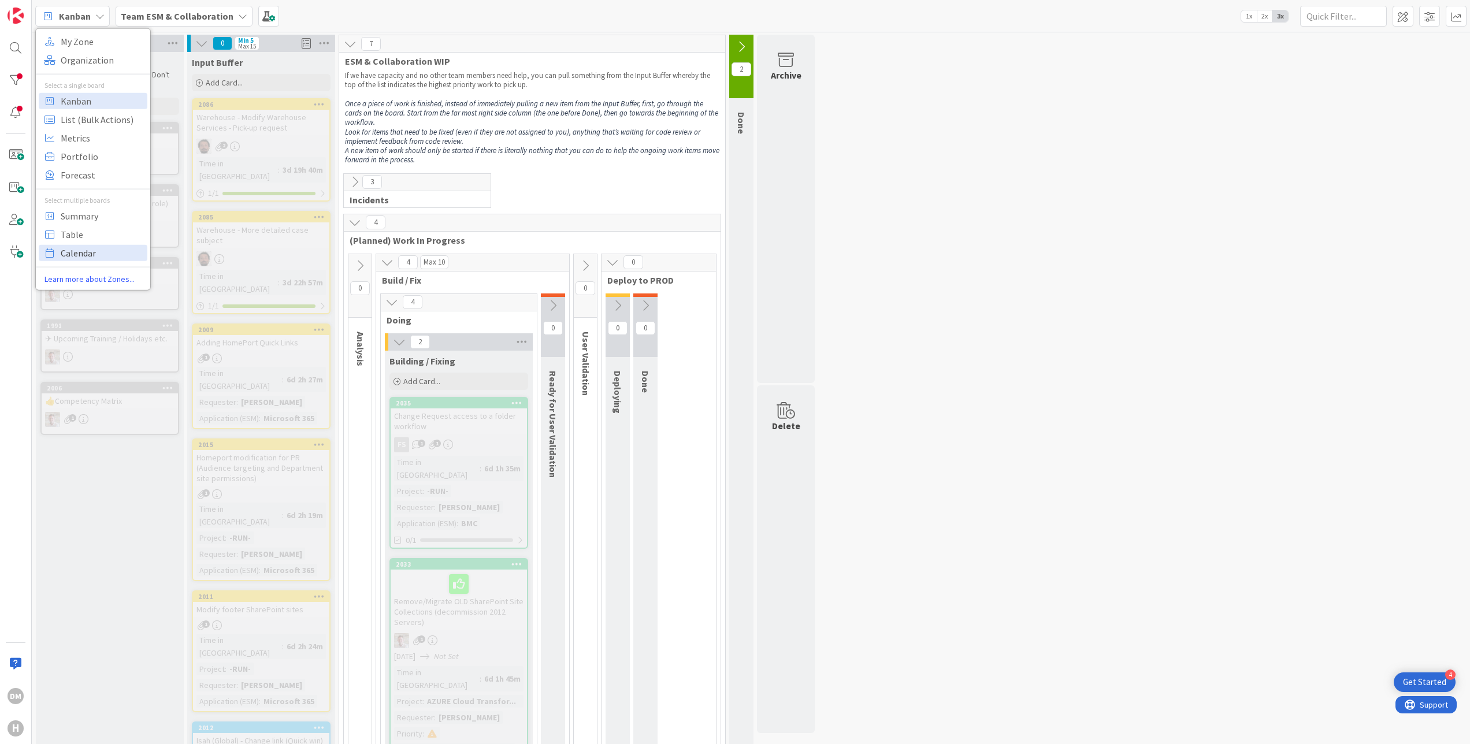
click at [98, 251] on span "Calendar" at bounding box center [102, 252] width 83 height 17
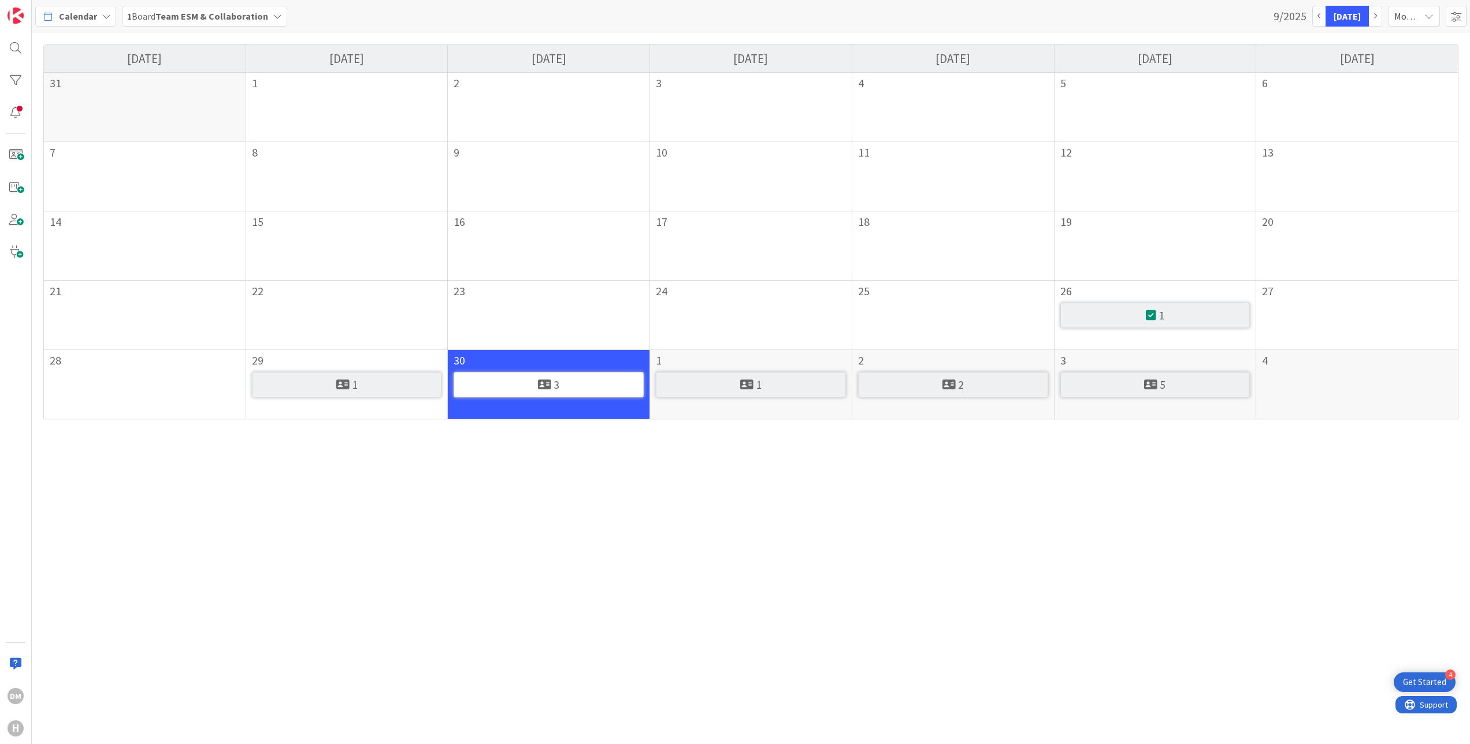
click at [1410, 15] on span "Month" at bounding box center [1406, 16] width 25 height 16
click at [1389, 61] on link "Week" at bounding box center [1393, 64] width 91 height 21
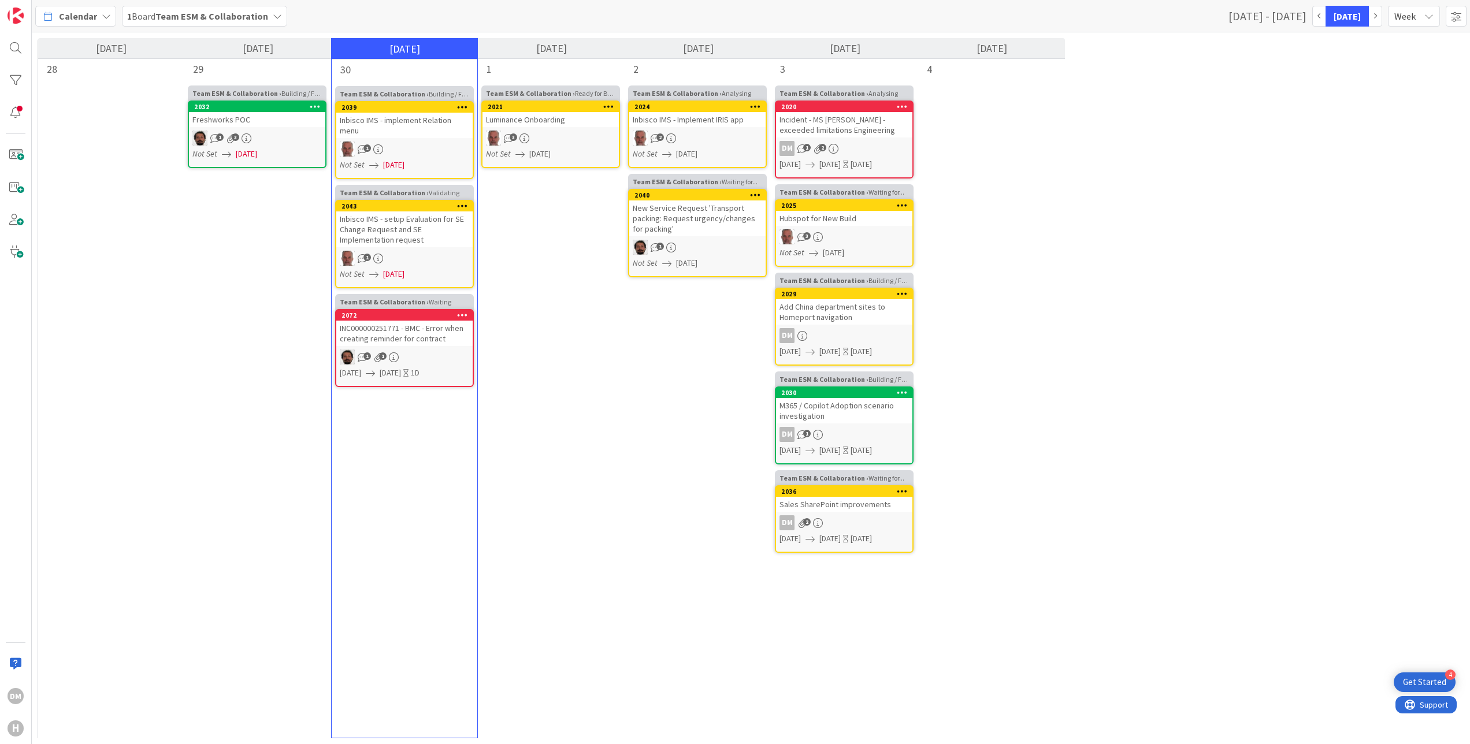
click at [99, 21] on div "Calendar" at bounding box center [75, 16] width 81 height 21
click at [102, 38] on span "My Zone" at bounding box center [102, 40] width 83 height 17
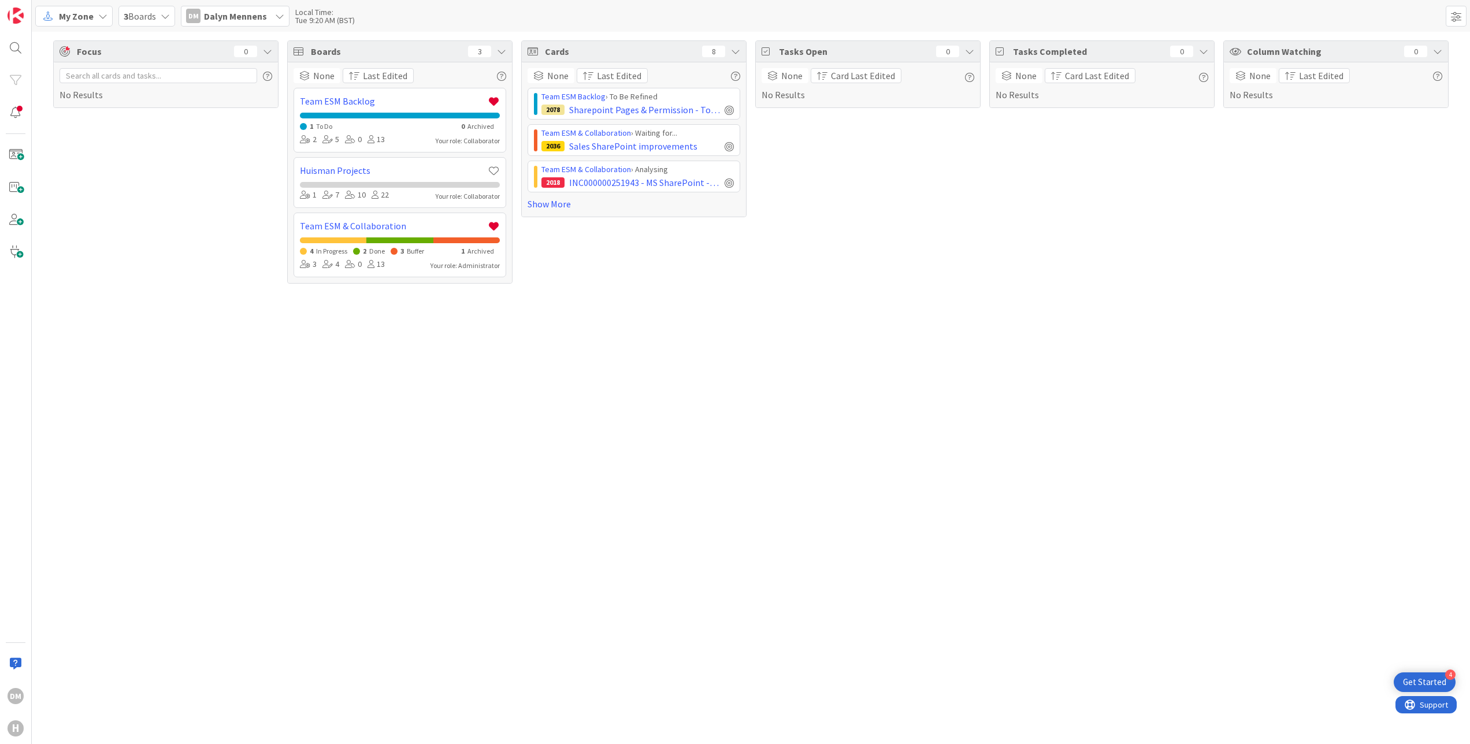
click at [83, 25] on div "My Zone" at bounding box center [73, 16] width 77 height 21
click at [98, 14] on icon at bounding box center [102, 16] width 9 height 9
click at [77, 15] on span "My Zone" at bounding box center [76, 16] width 35 height 14
click at [98, 101] on span "Kanban" at bounding box center [102, 100] width 83 height 17
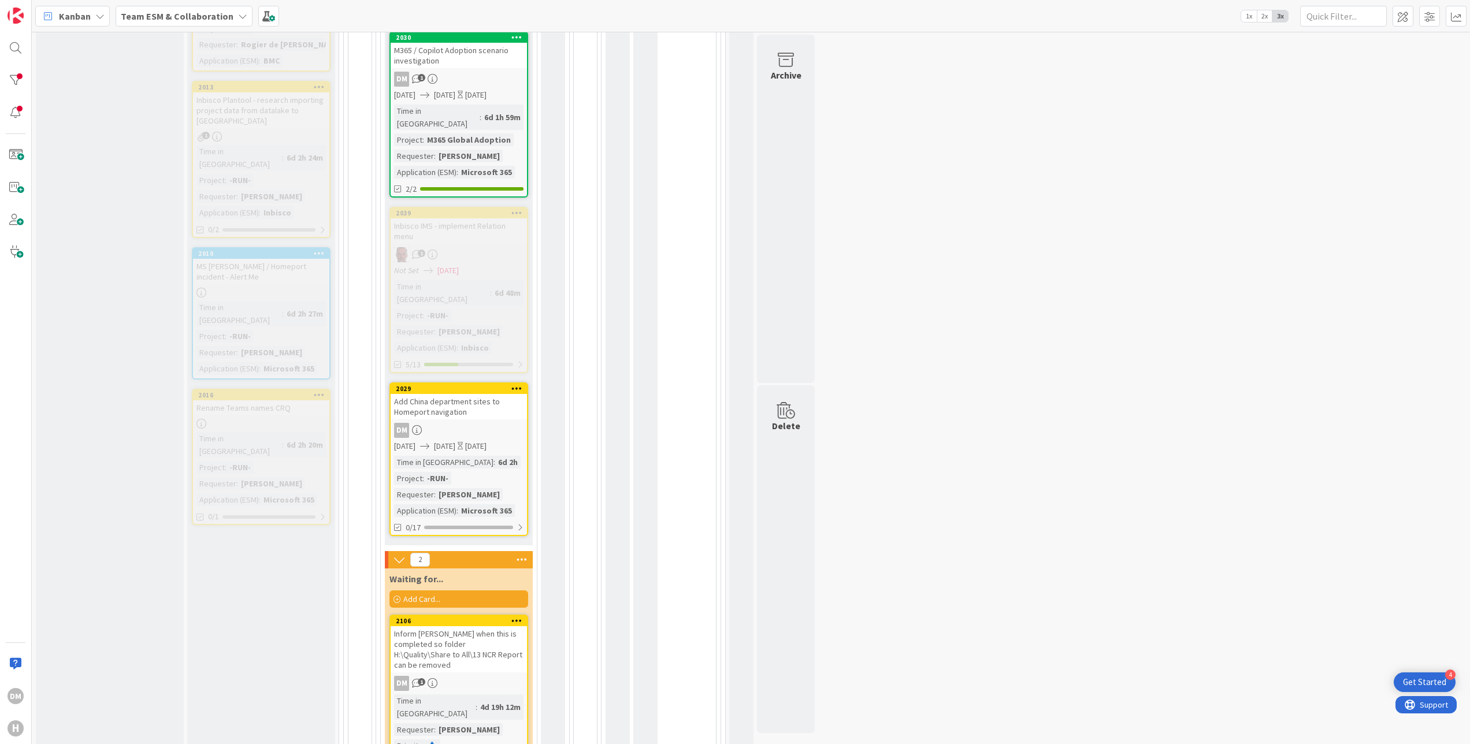
scroll to position [883, 0]
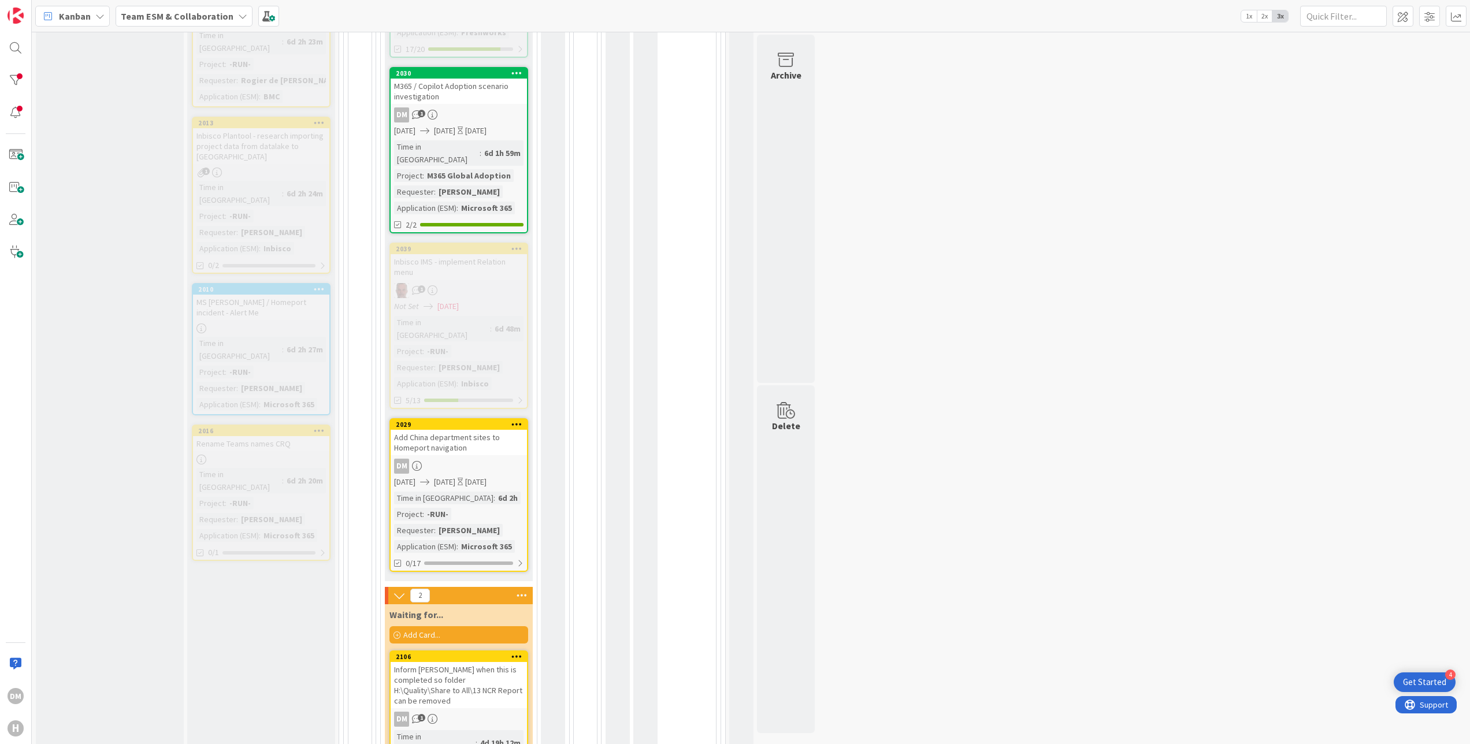
click at [474, 662] on div "Inform [PERSON_NAME] when this is completed so folder H:\Quality\Share to All\1…" at bounding box center [459, 685] width 136 height 46
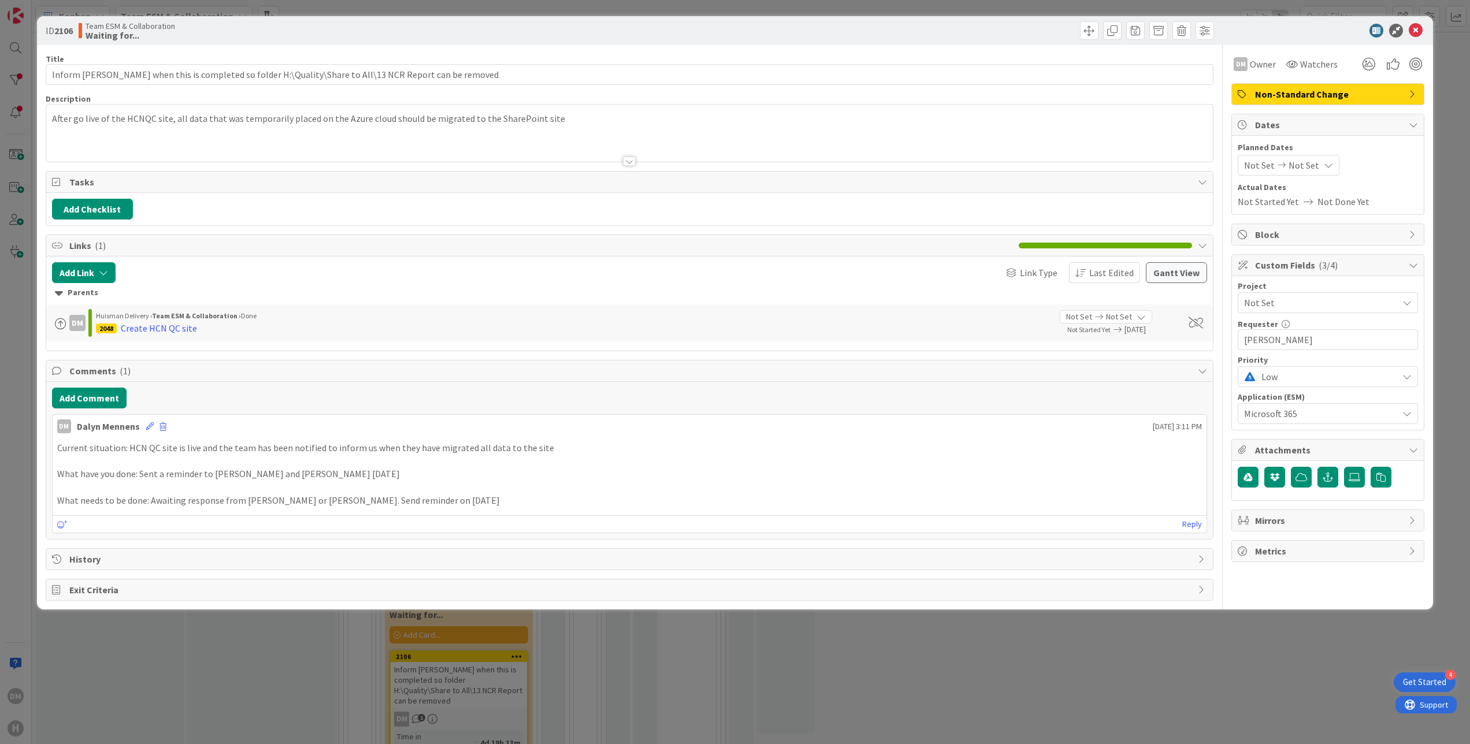
click at [1316, 165] on div "Not Set Not Set" at bounding box center [1289, 165] width 102 height 21
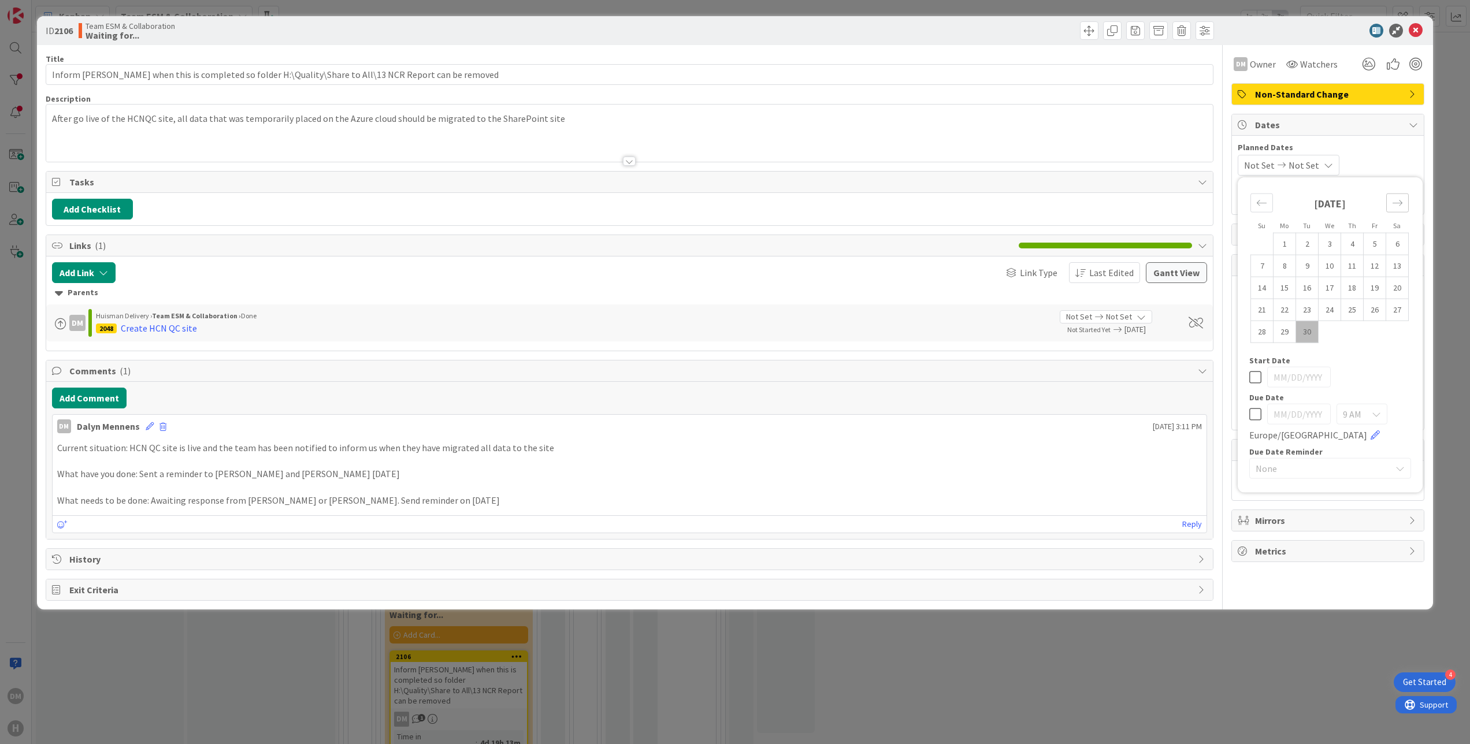
click at [1401, 208] on icon "Move forward to switch to the next month." at bounding box center [1397, 203] width 11 height 11
click at [1379, 246] on td "3" at bounding box center [1375, 244] width 23 height 22
type input "[DATE]"
click at [1379, 246] on td "3" at bounding box center [1375, 244] width 23 height 22
type input "[DATE]"
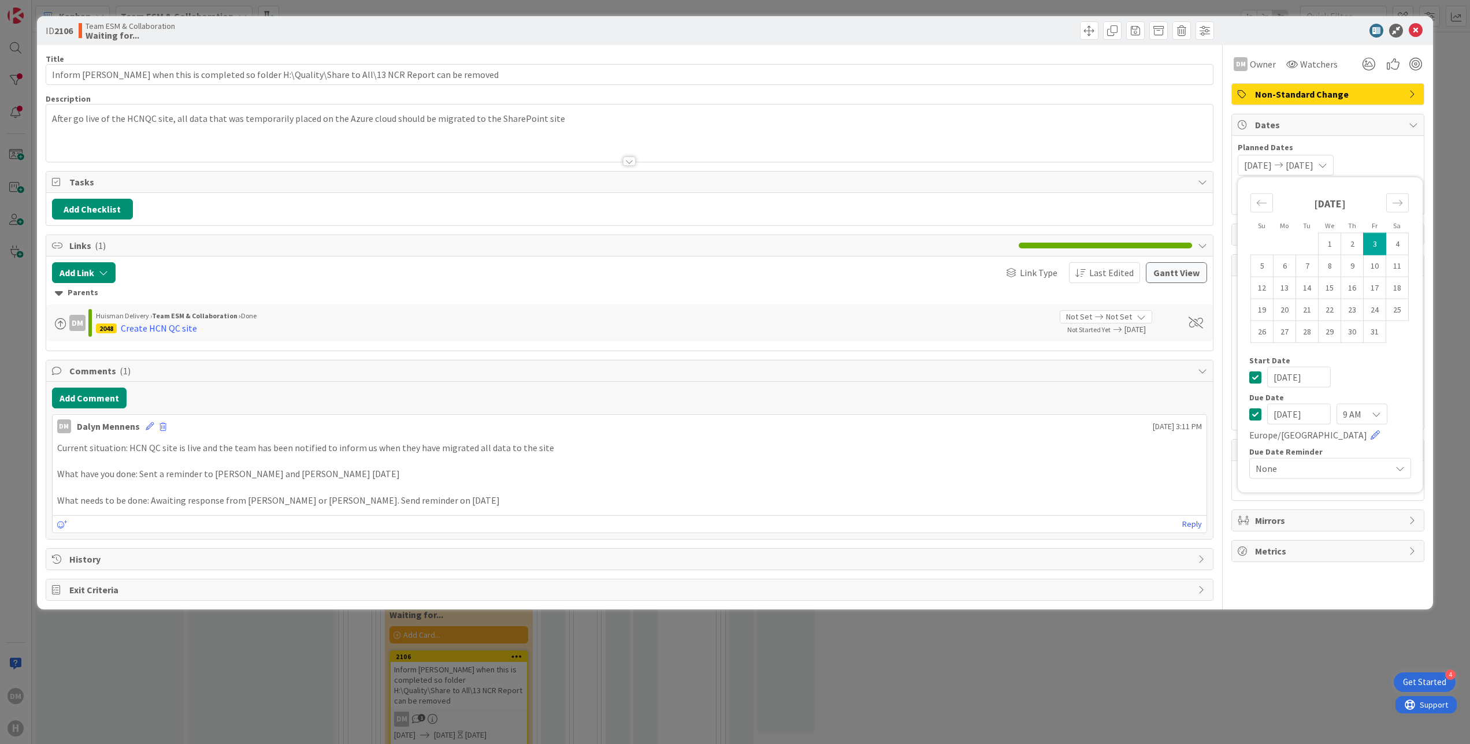
click at [1332, 26] on div at bounding box center [1322, 31] width 205 height 14
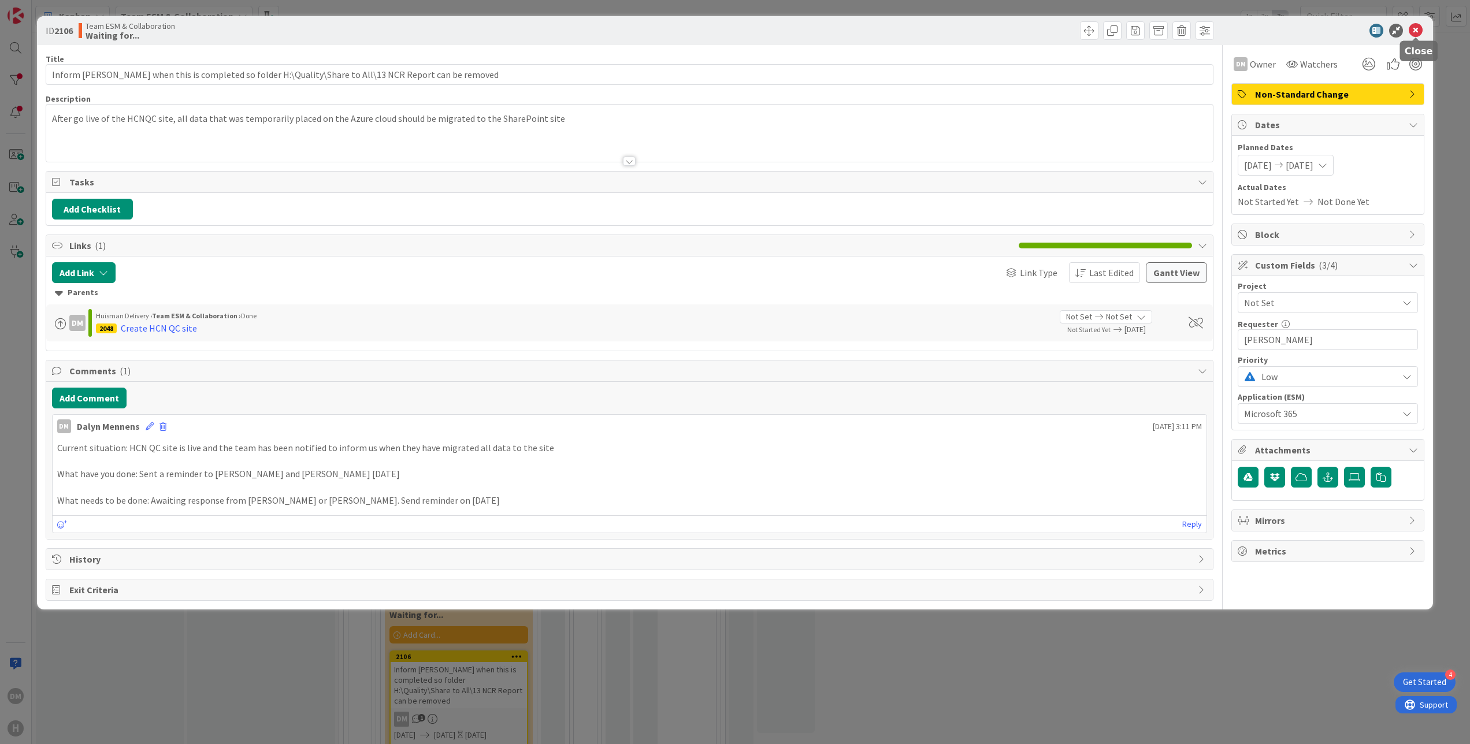
click at [1409, 28] on icon at bounding box center [1416, 31] width 14 height 14
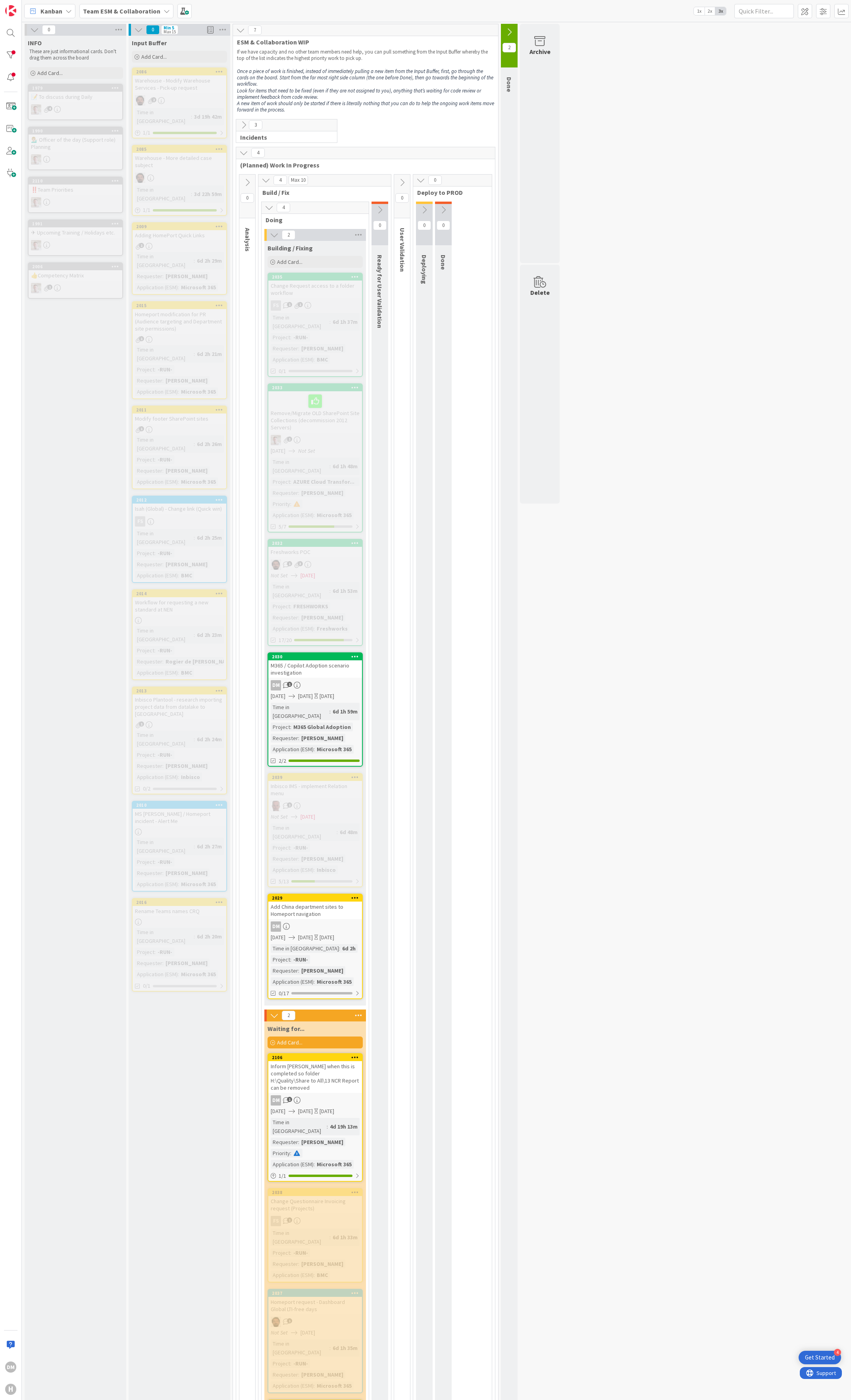
click at [72, 98] on div "📝 To discuss during Daily" at bounding box center [76, 96] width 93 height 10
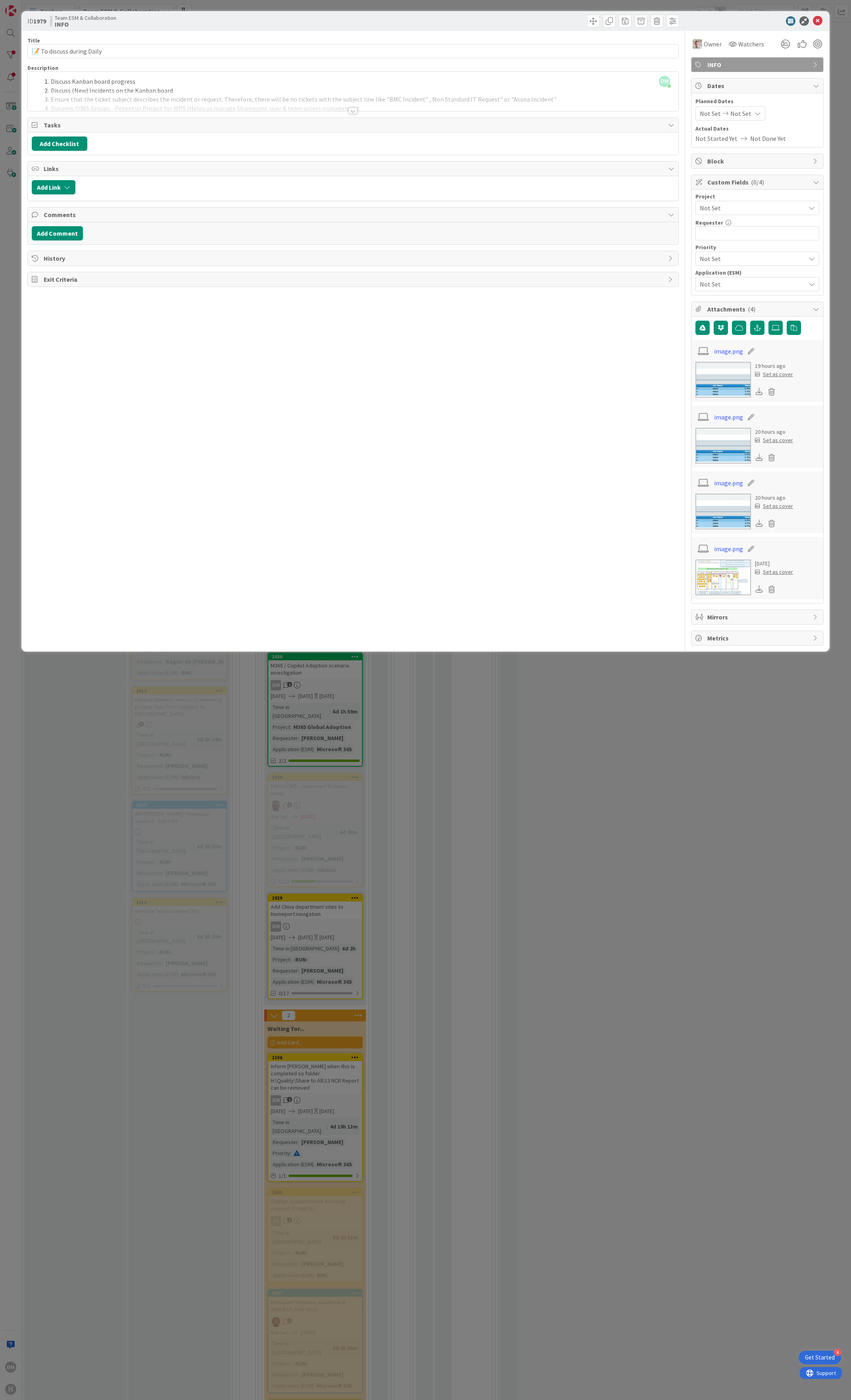
click at [354, 113] on div at bounding box center [352, 111] width 9 height 6
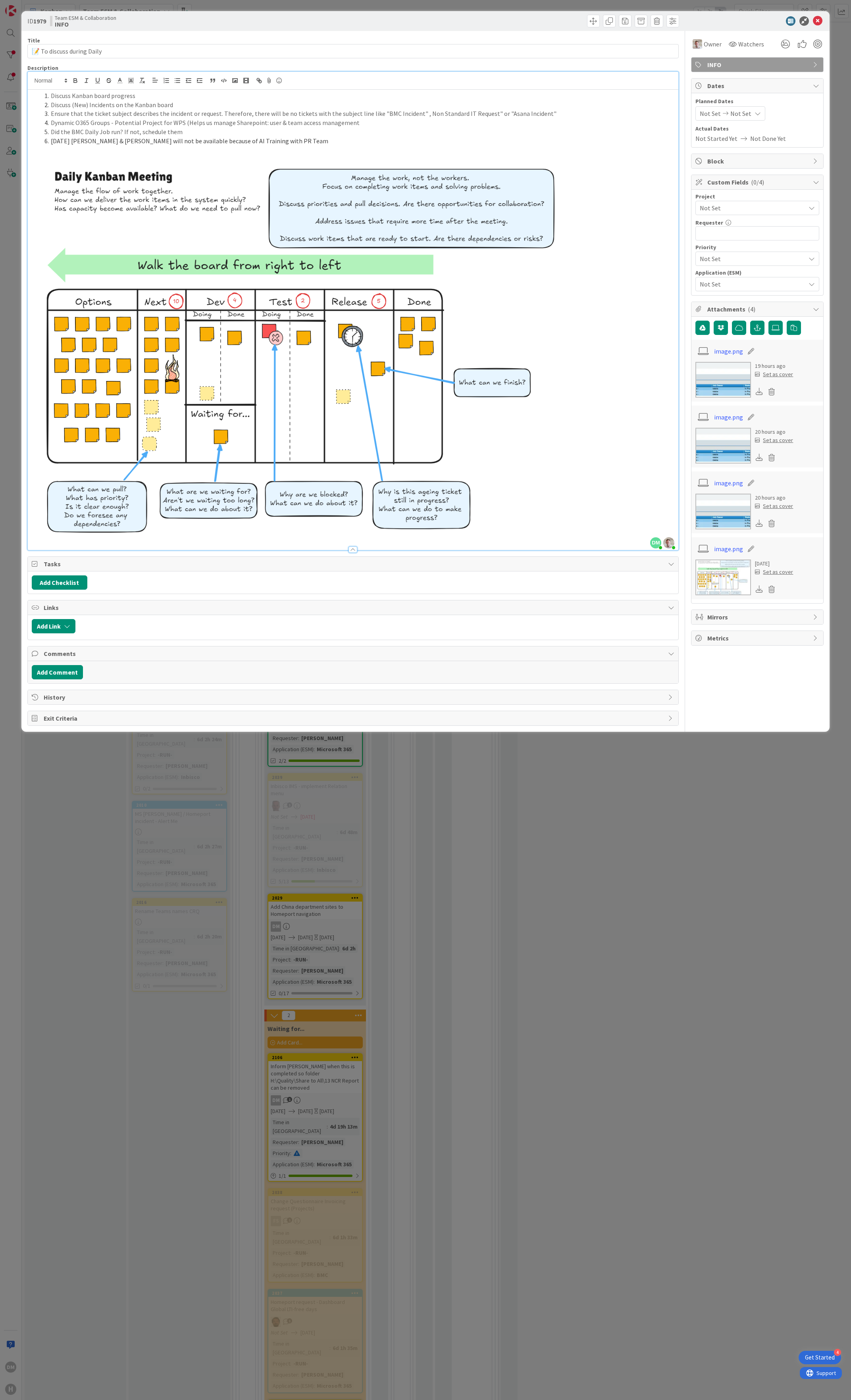
click at [76, 126] on span "Dynamic O365 Groups - Potential Project for WPS (Helps us manage Sharepoint: us…" at bounding box center [205, 123] width 309 height 8
click at [129, 124] on span "Dynamic O365 Groups - Potential Project for WPS (Helps us manage Sharepoint: us…" at bounding box center [205, 123] width 309 height 8
click at [188, 126] on span "Dynamic O365 Groups - Potential Project for WPS (Helps us manage Sharepoint: us…" at bounding box center [205, 123] width 309 height 8
click at [213, 122] on span "Dynamic O365 Groups - Potential Project for WPS (Helps us manage Sharepoint: us…" at bounding box center [205, 123] width 309 height 8
click at [236, 122] on span "Dynamic O365 Groups - Potential Project for WPS (Helps us manage Sharepoint: us…" at bounding box center [205, 123] width 309 height 8
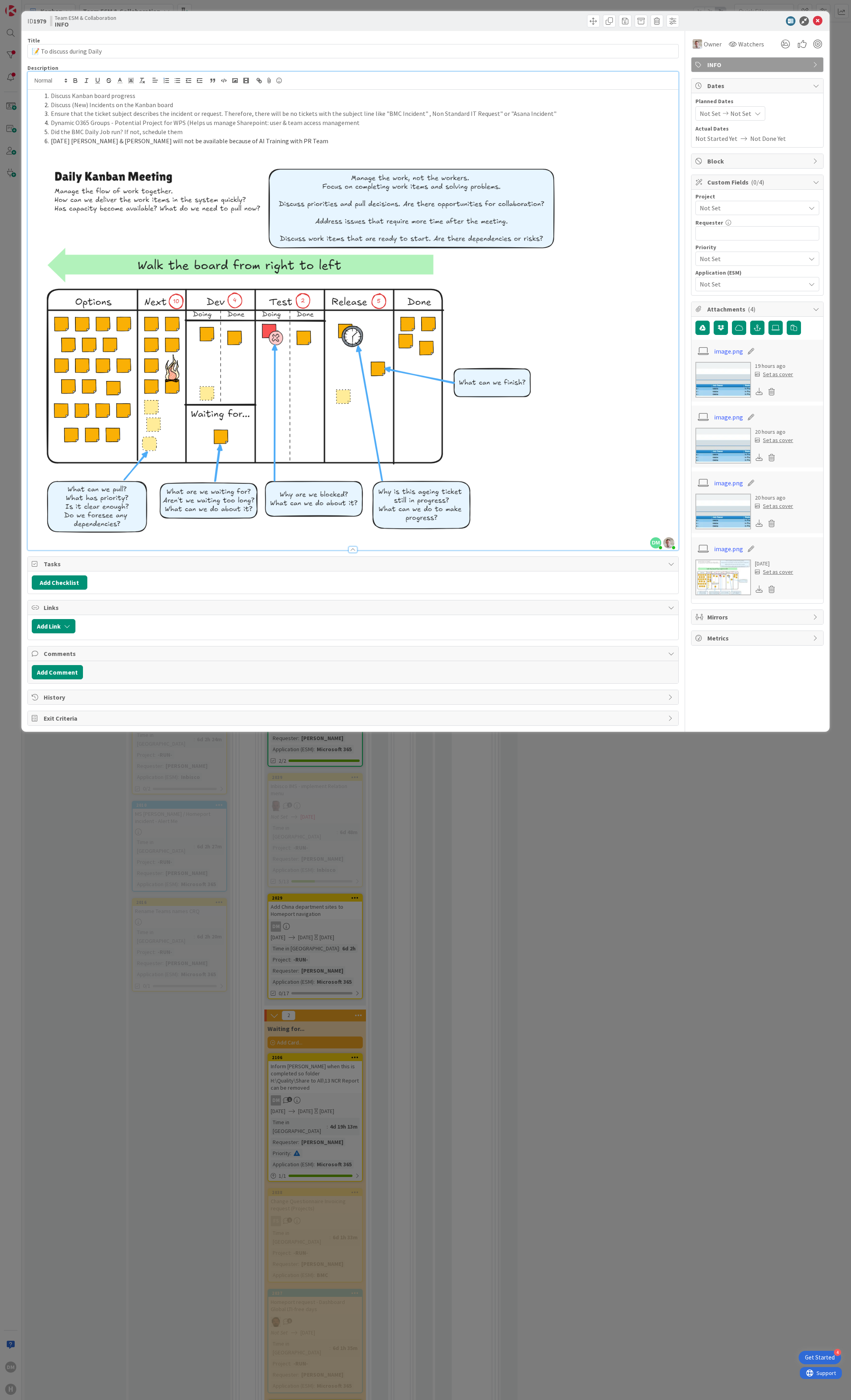
click at [284, 122] on span "Dynamic O365 Groups - Potential Project for WPS (Helps us manage Sharepoint: us…" at bounding box center [205, 123] width 309 height 8
click at [298, 123] on span "Dynamic O365 Groups - Potential Project for WPS (Helps us manage Sharepoint: us…" at bounding box center [205, 123] width 309 height 8
